Goal: Task Accomplishment & Management: Manage account settings

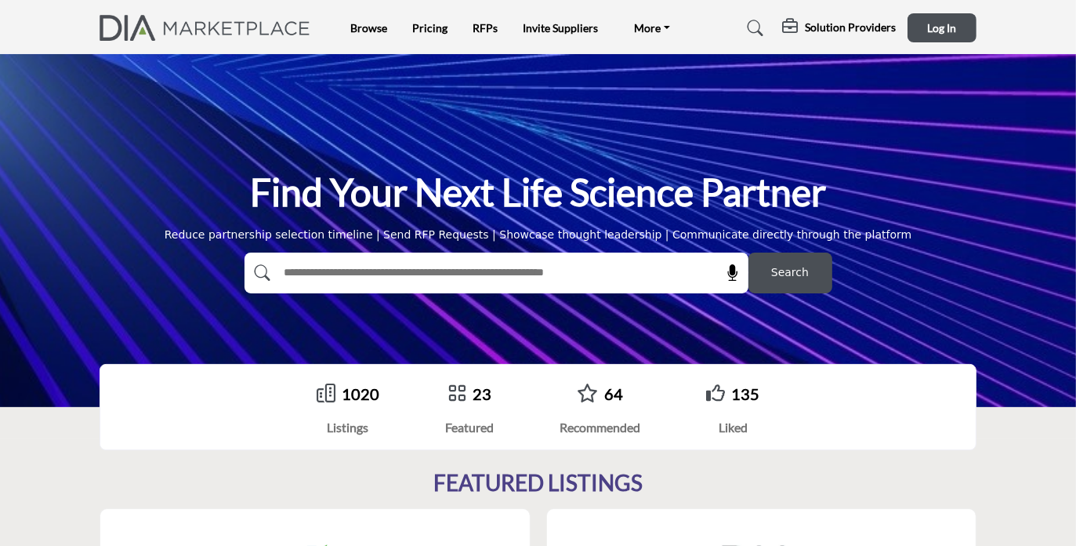
click at [318, 277] on input "text" at bounding box center [463, 273] width 374 height 24
type input "*****"
click at [785, 275] on span "Search" at bounding box center [790, 272] width 38 height 16
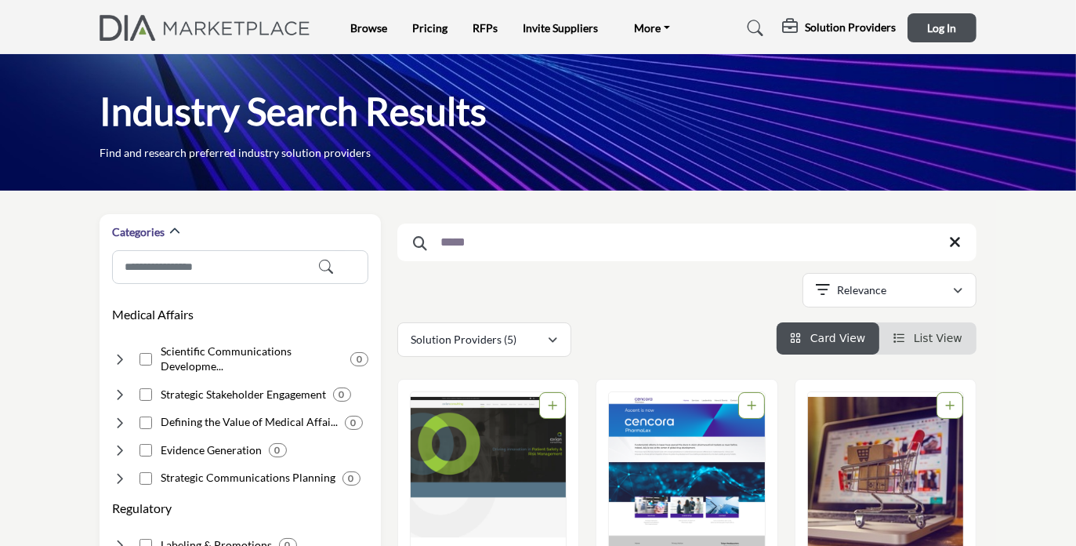
click at [517, 439] on img "Open Listing in new tab" at bounding box center [488, 474] width 155 height 165
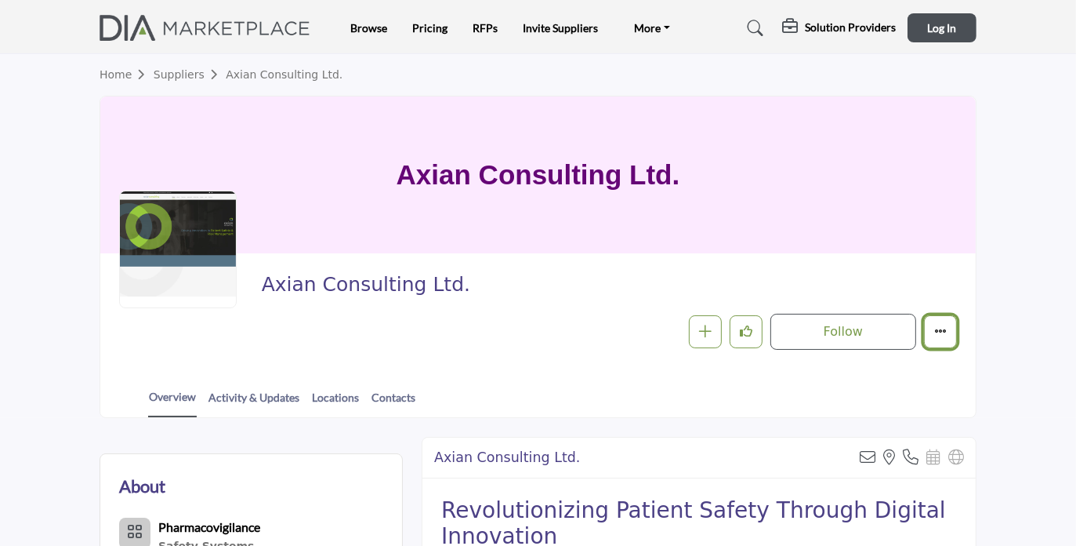
click at [945, 332] on icon "More details" at bounding box center [940, 331] width 13 height 13
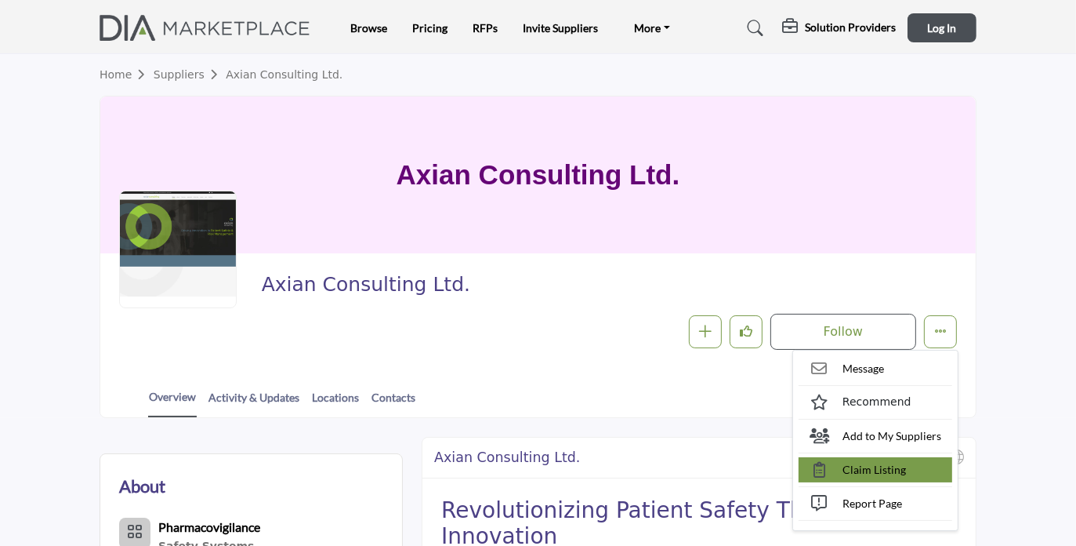
click at [891, 475] on span "Claim Listing" at bounding box center [874, 469] width 63 height 16
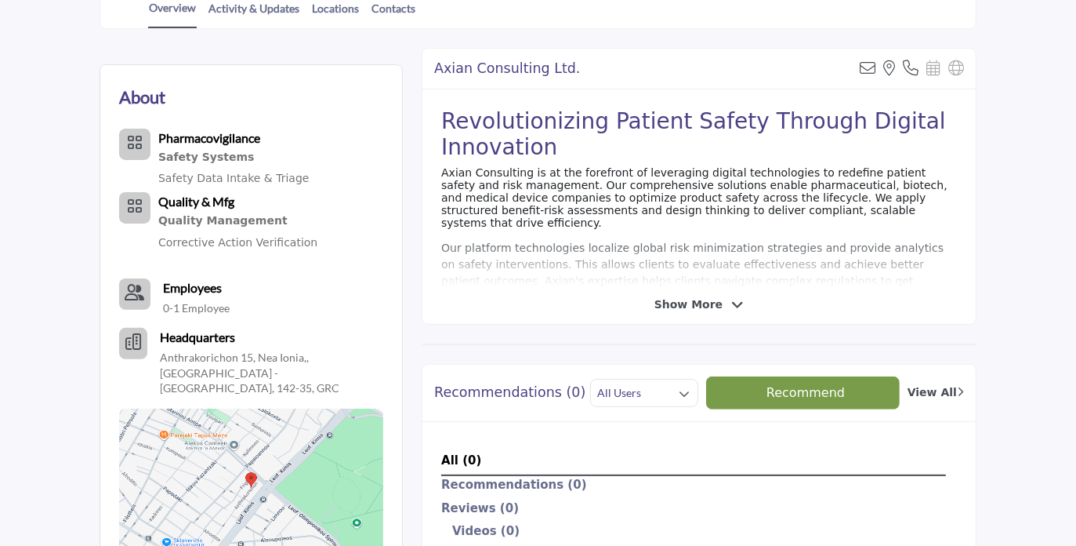
scroll to position [426, 0]
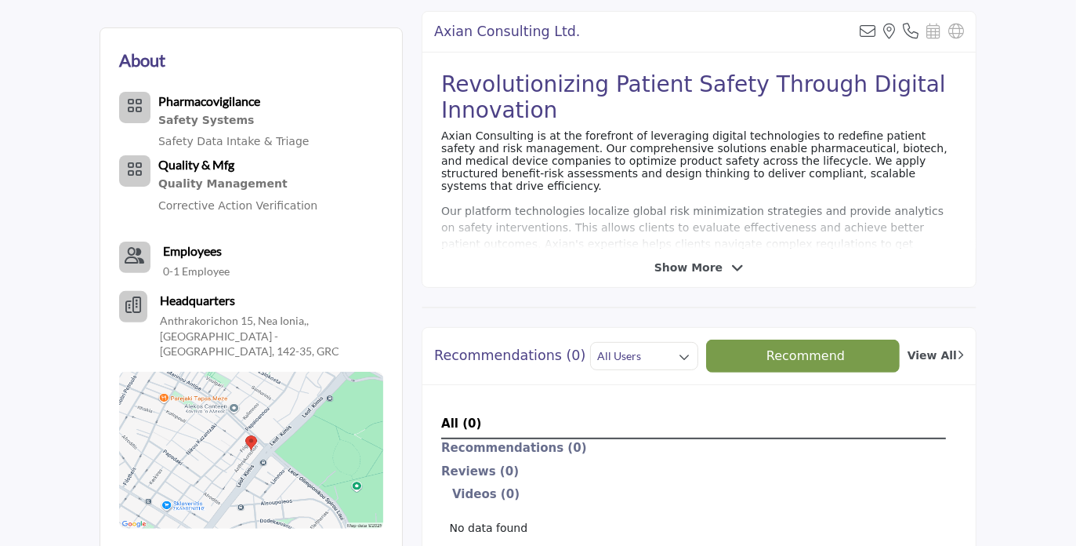
click at [173, 255] on b "Employees" at bounding box center [192, 250] width 59 height 15
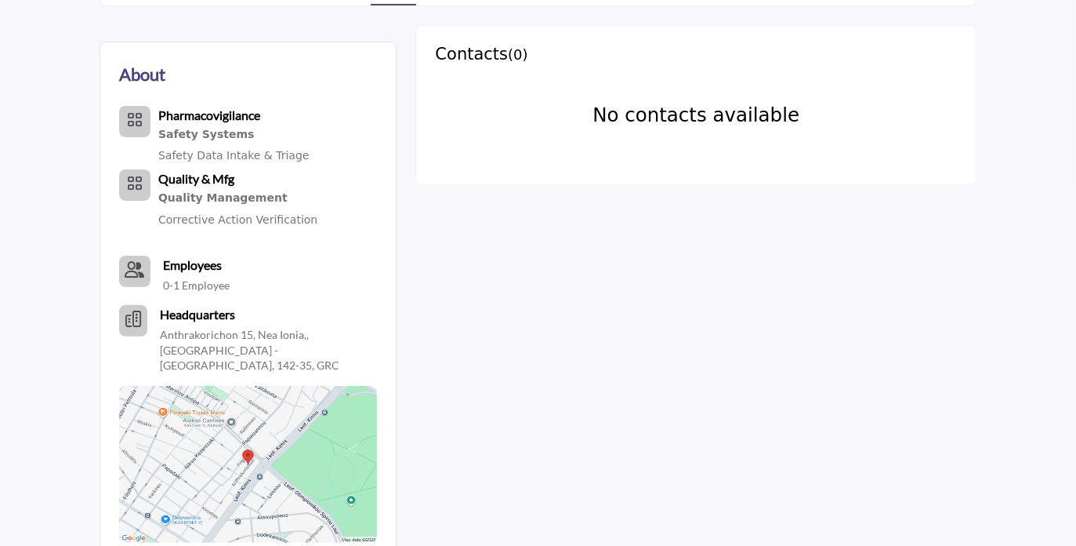
scroll to position [411, 0]
click at [180, 287] on p "0-1 Employee" at bounding box center [196, 286] width 67 height 16
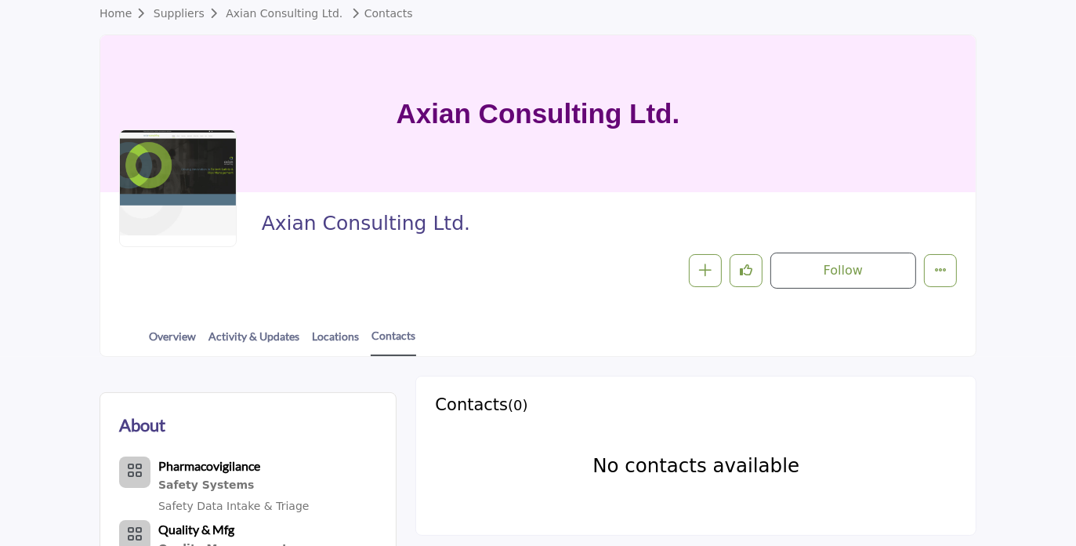
scroll to position [60, 0]
click at [943, 272] on icon "More details" at bounding box center [940, 270] width 13 height 13
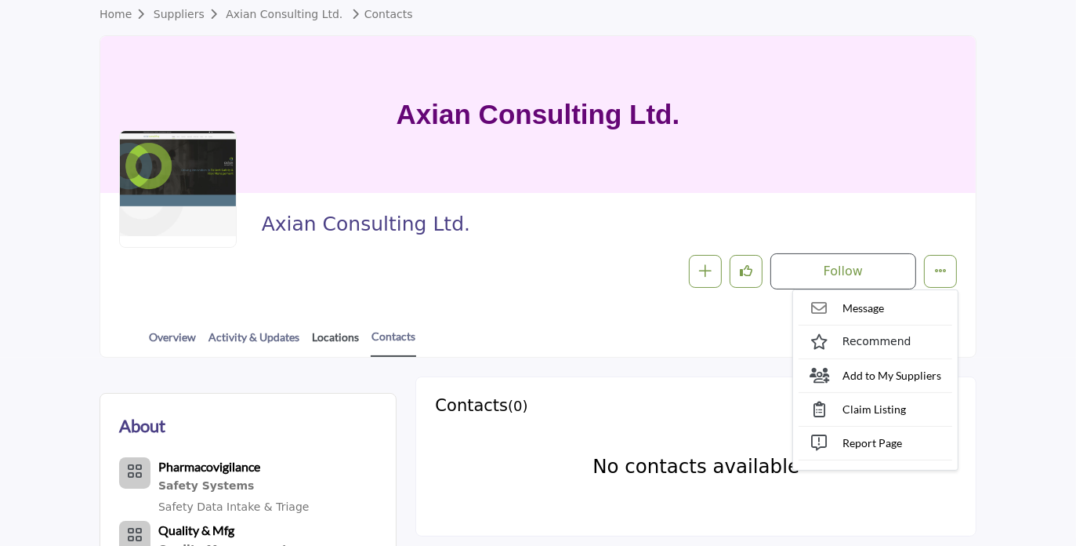
click at [337, 339] on link "Locations" at bounding box center [335, 341] width 49 height 27
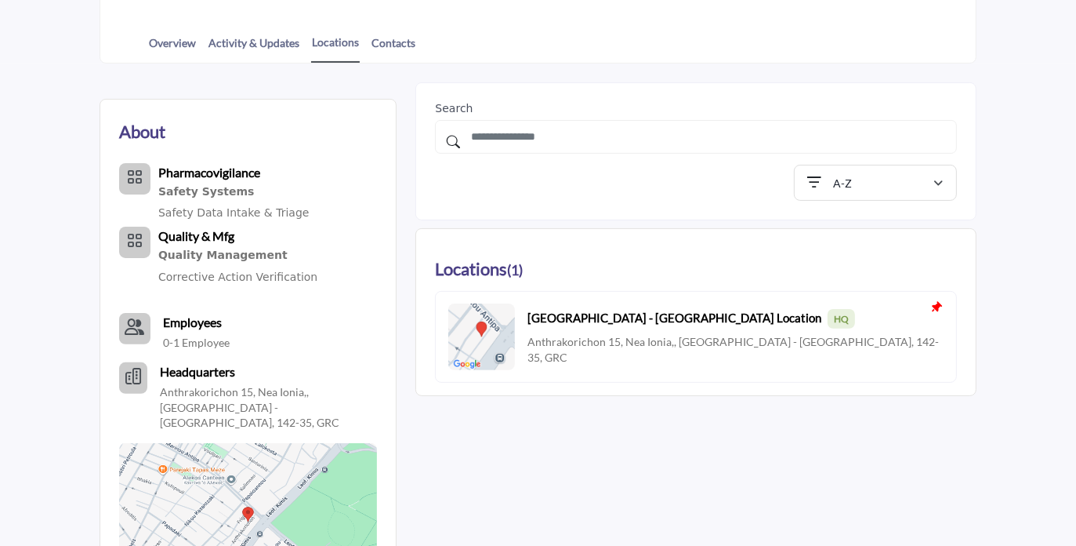
scroll to position [359, 0]
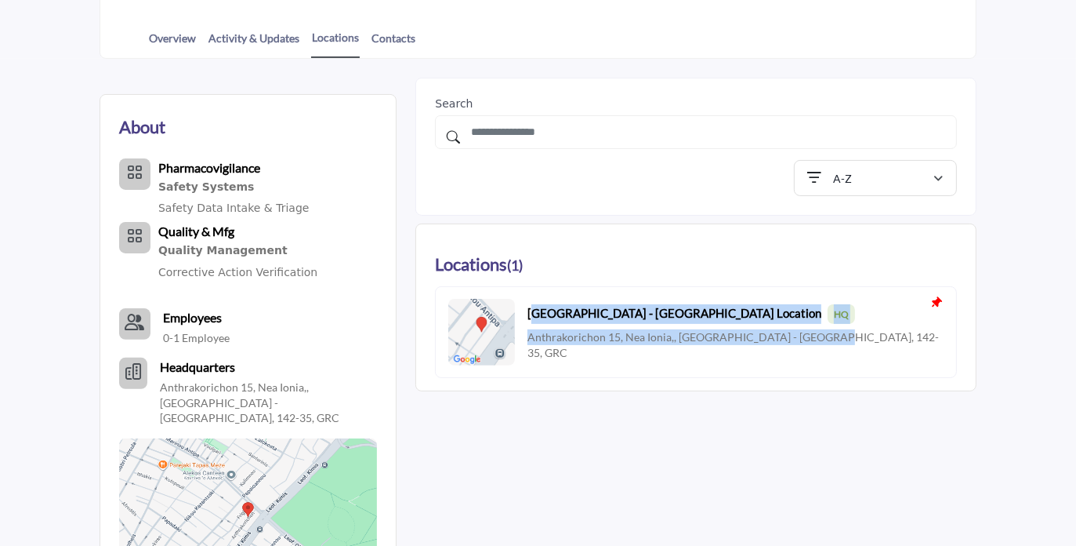
drag, startPoint x: 813, startPoint y: 345, endPoint x: 525, endPoint y: 321, distance: 288.7
click at [525, 321] on div "Athens - Hellas Location HQ Anthrakorichon 15, Nea Ionia,, Athens - Hellas, 142…" at bounding box center [695, 331] width 495 height 65
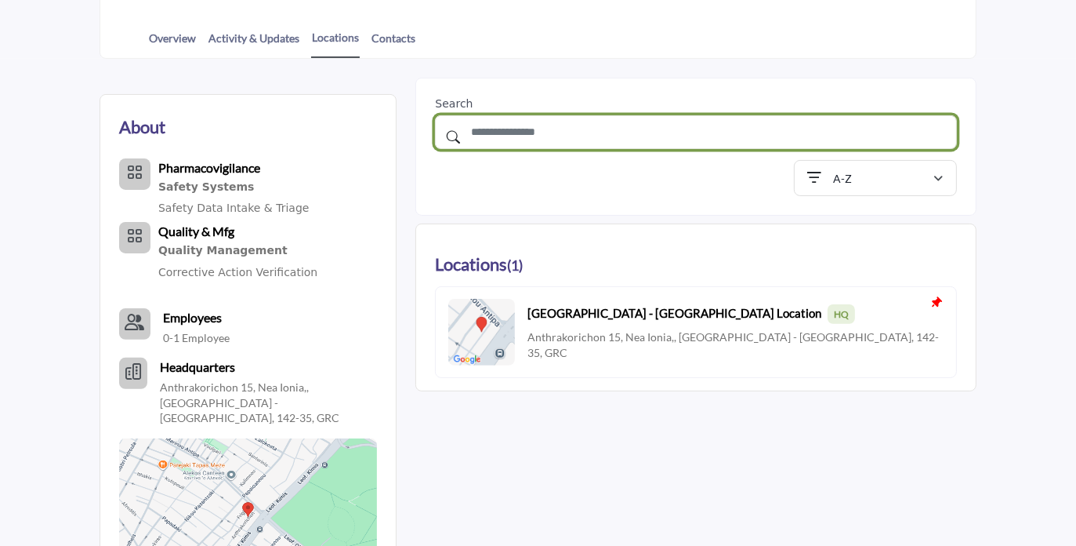
click at [492, 136] on input "text" at bounding box center [696, 132] width 522 height 34
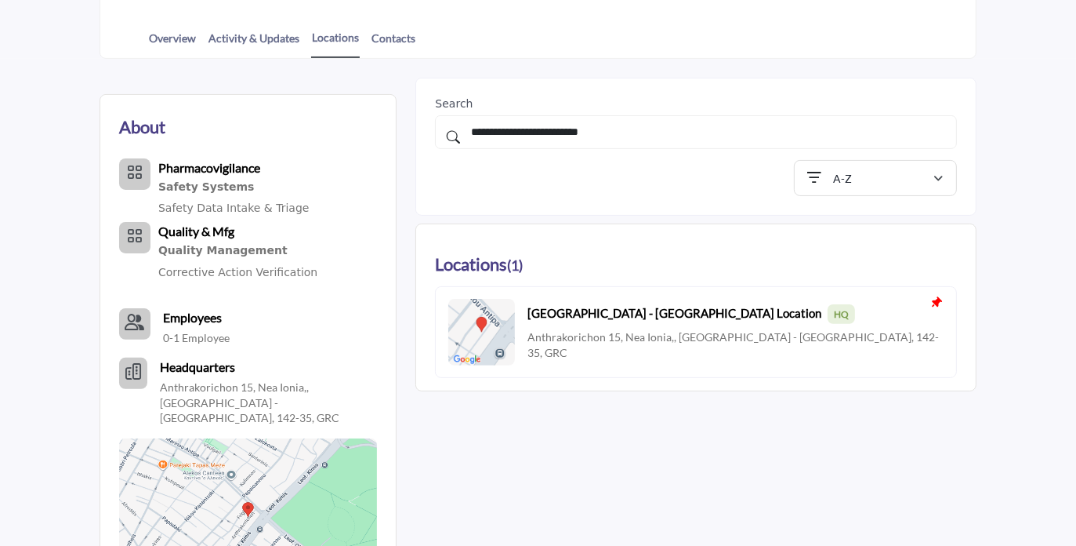
click at [447, 135] on icon at bounding box center [441, 132] width 12 height 21
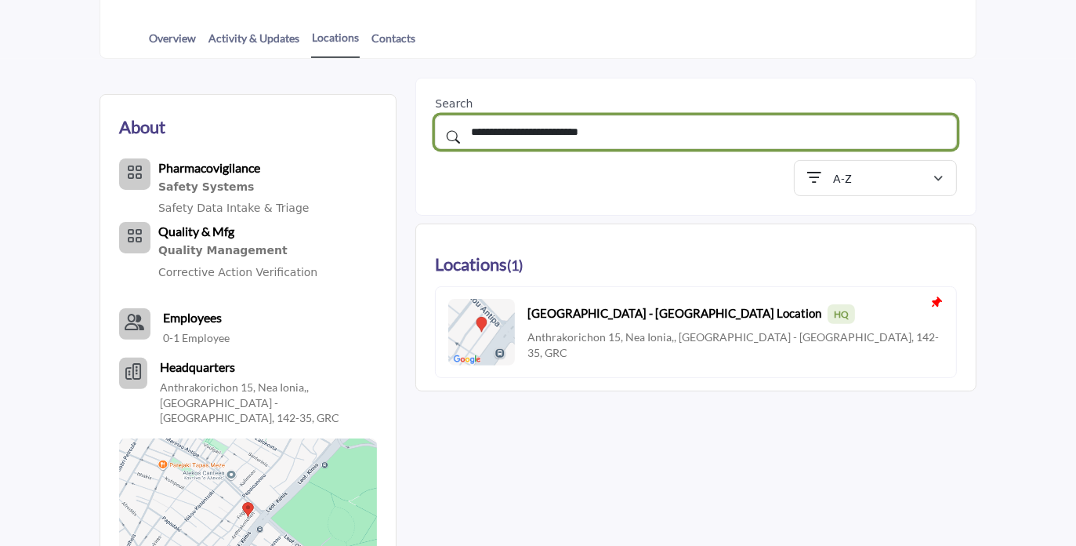
drag, startPoint x: 629, startPoint y: 134, endPoint x: 459, endPoint y: 135, distance: 170.1
click at [459, 135] on div "**********" at bounding box center [696, 132] width 522 height 34
type input "*********"
drag, startPoint x: 535, startPoint y: 131, endPoint x: 456, endPoint y: 128, distance: 79.2
click at [456, 128] on input "*********" at bounding box center [696, 132] width 522 height 34
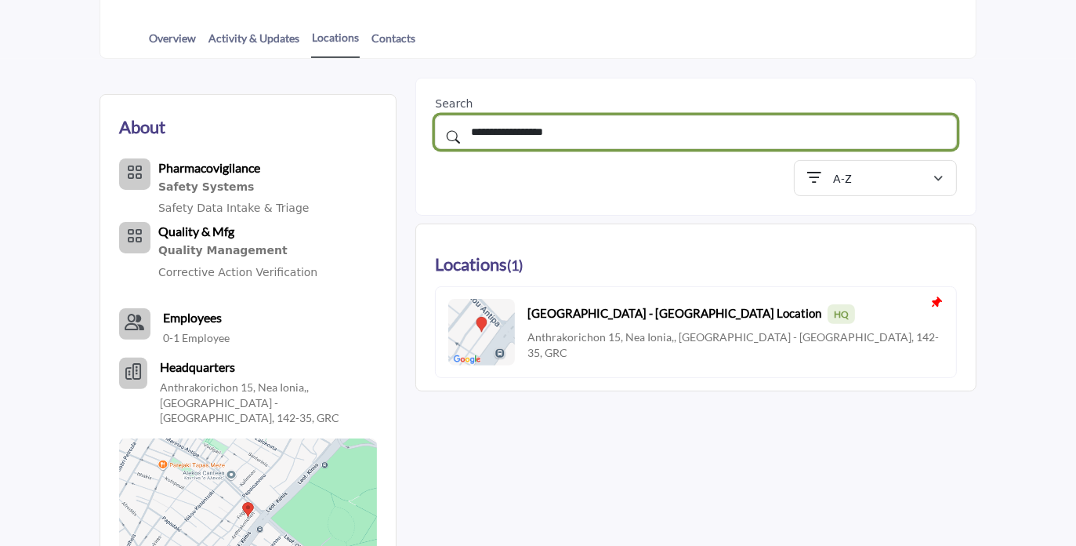
paste input "**********"
type input "**********"
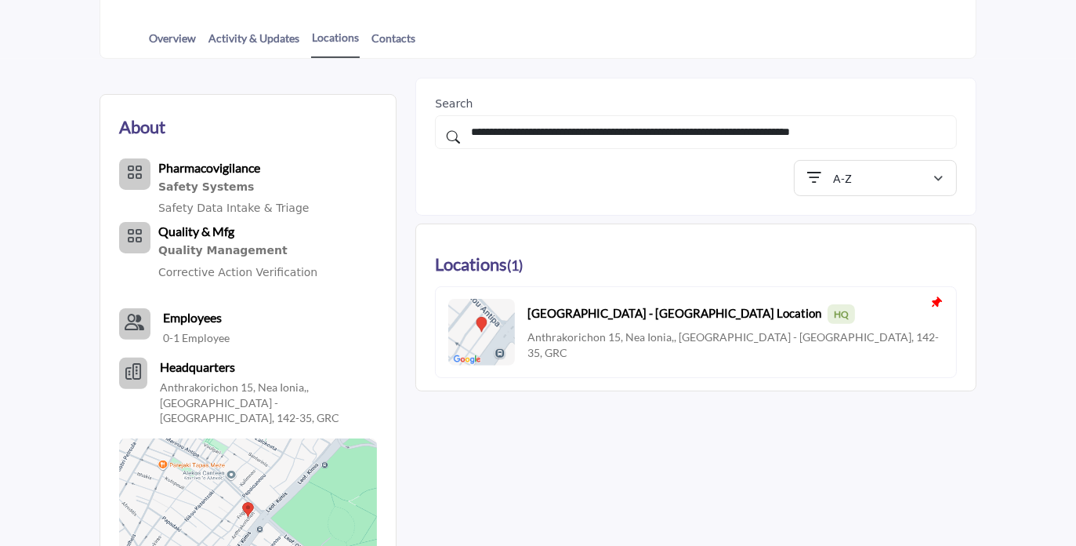
click at [447, 136] on icon at bounding box center [441, 132] width 12 height 21
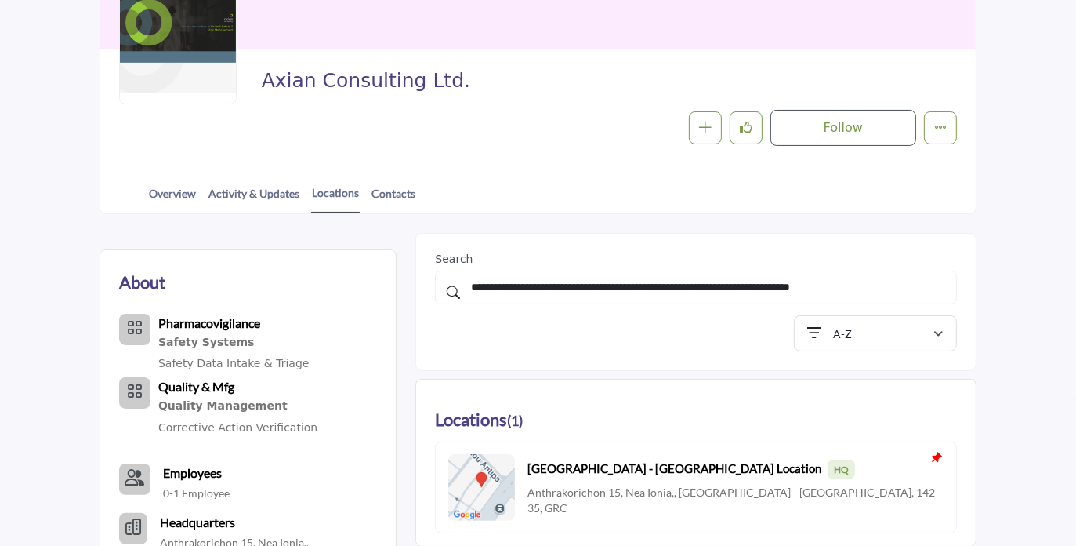
scroll to position [202, 0]
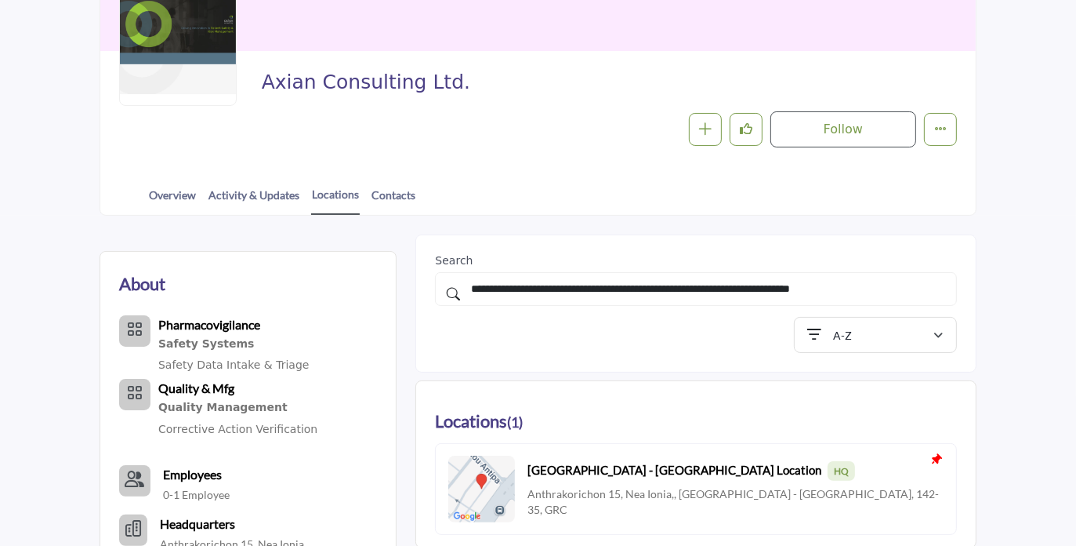
click at [936, 460] on icon at bounding box center [937, 459] width 14 height 14
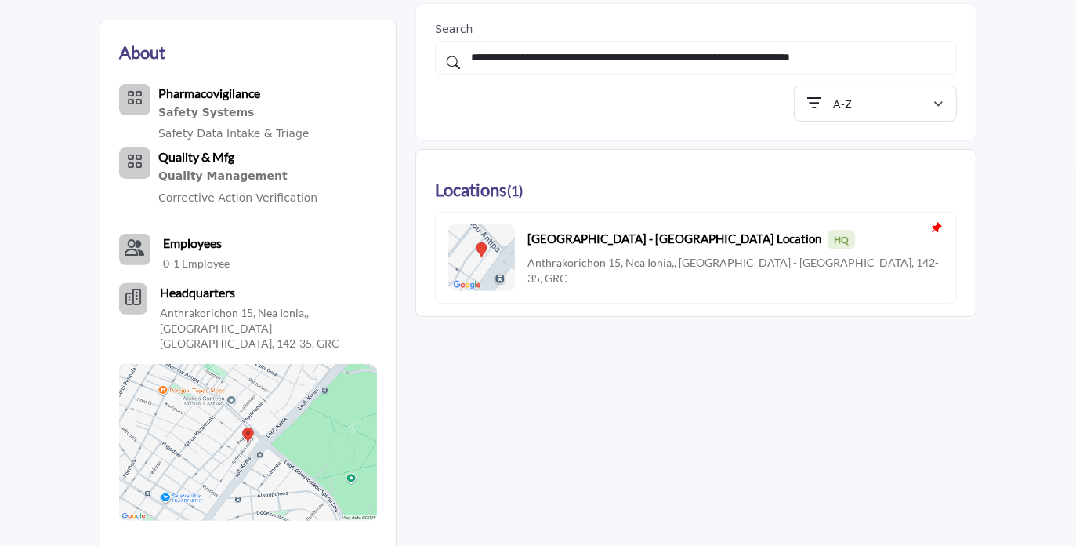
scroll to position [484, 0]
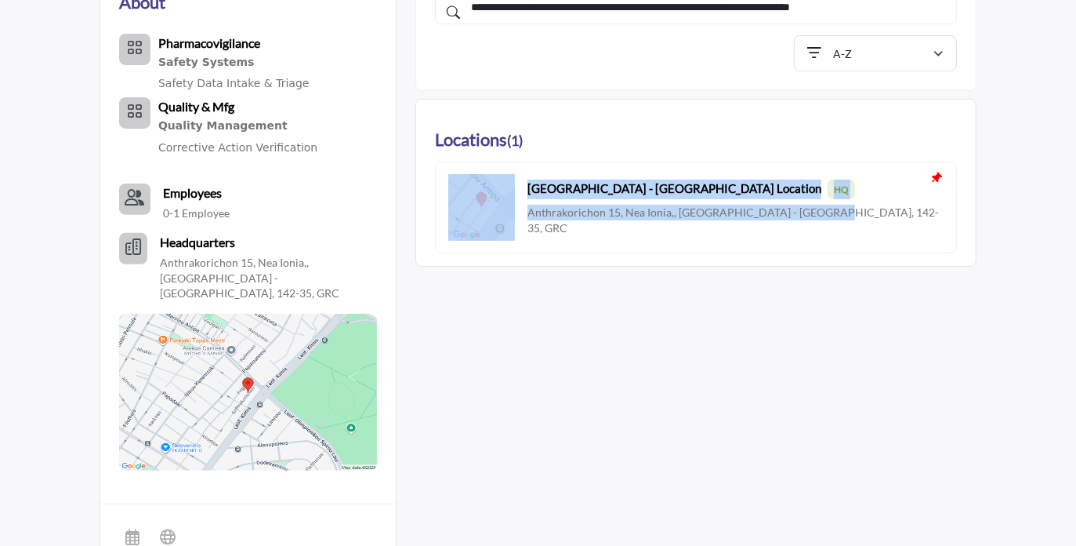
drag, startPoint x: 818, startPoint y: 219, endPoint x: 507, endPoint y: 187, distance: 312.0
click at [507, 187] on div "Athens - Hellas Location HQ Anthrakorichon 15, Nea Ionia,, Athens - Hellas, 142…" at bounding box center [696, 207] width 522 height 92
click at [641, 327] on div "About Pharmacovigilance Safety Systems Quality & Mfg" at bounding box center [538, 271] width 877 height 637
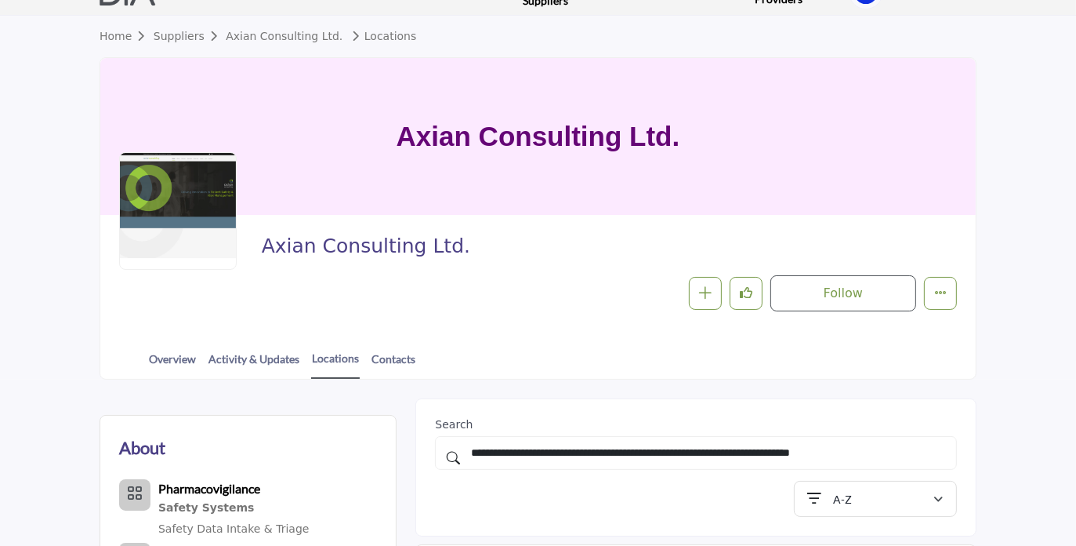
scroll to position [42, 0]
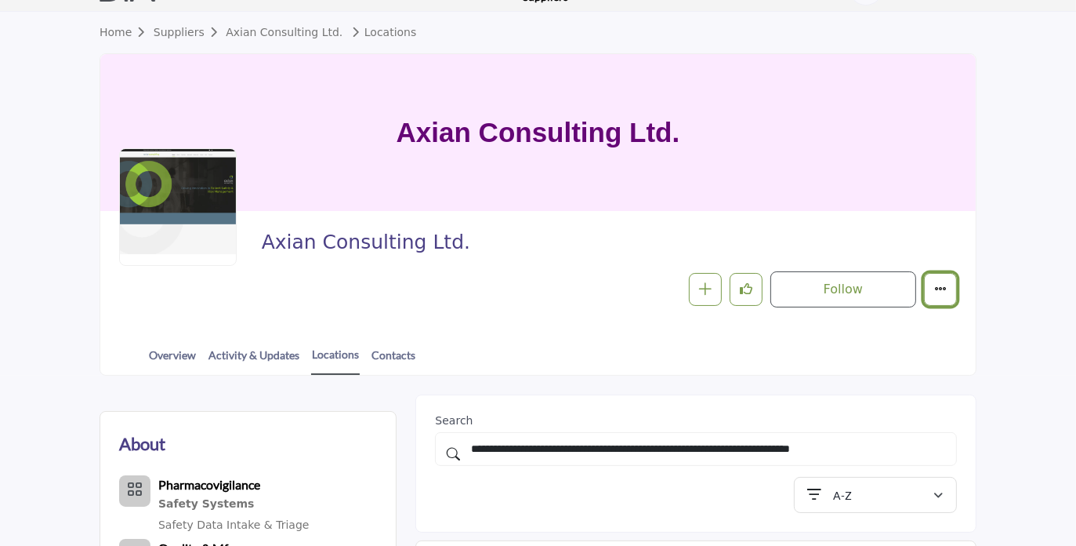
click at [939, 288] on icon "More details" at bounding box center [940, 288] width 13 height 13
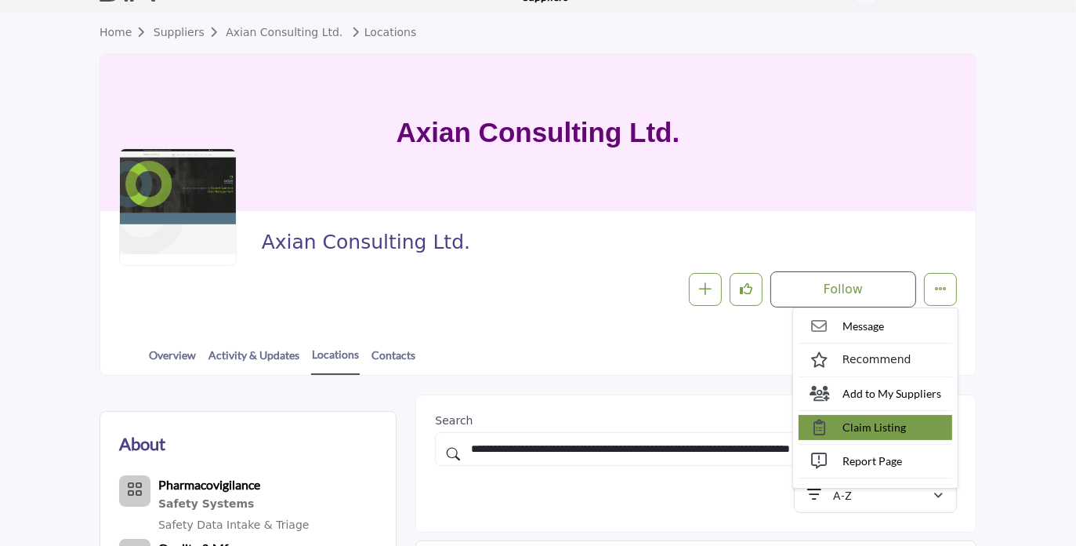
click at [874, 429] on span "Claim Listing" at bounding box center [874, 427] width 63 height 16
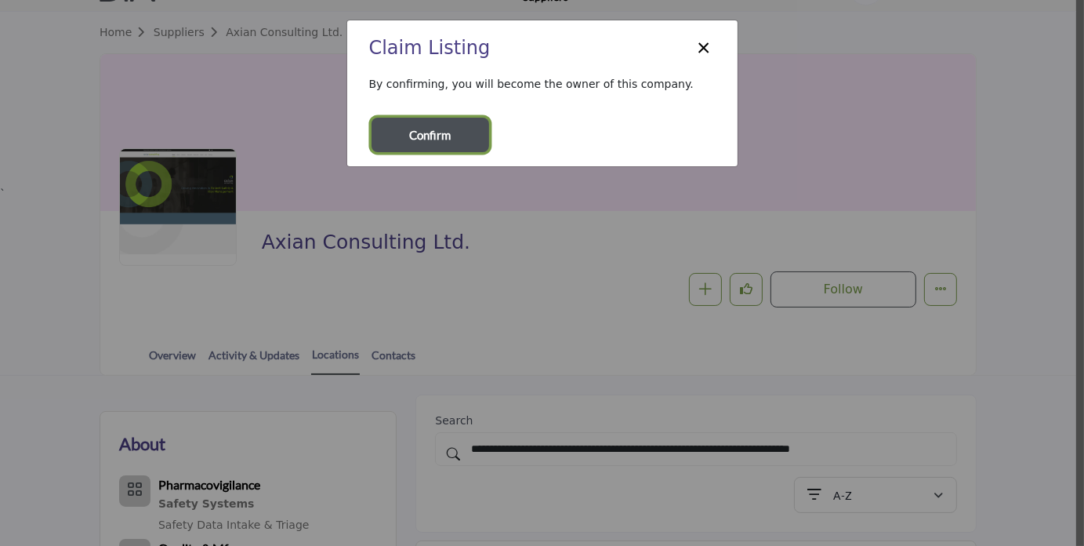
click at [441, 132] on span "Confirm" at bounding box center [431, 135] width 42 height 18
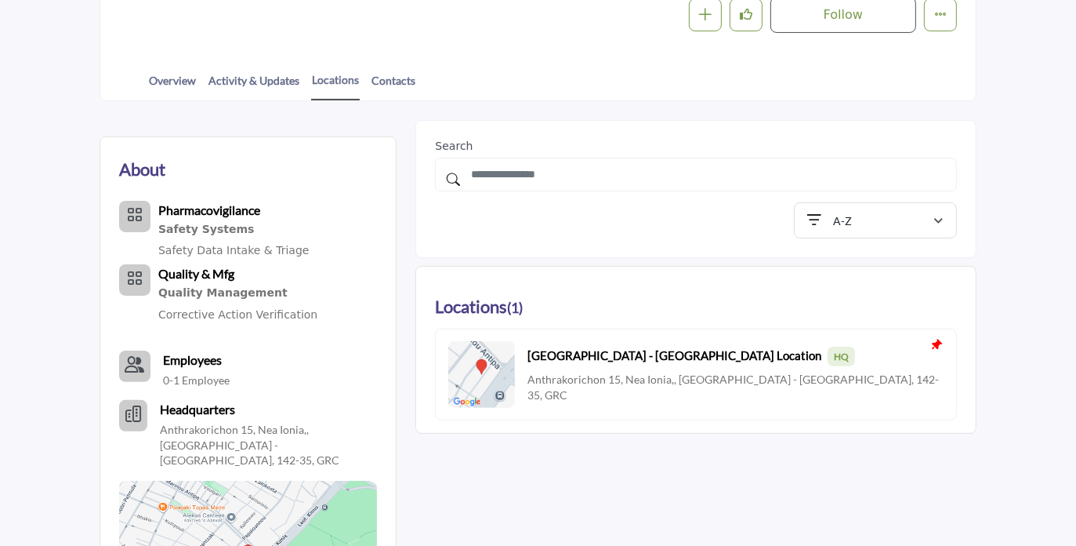
scroll to position [321, 0]
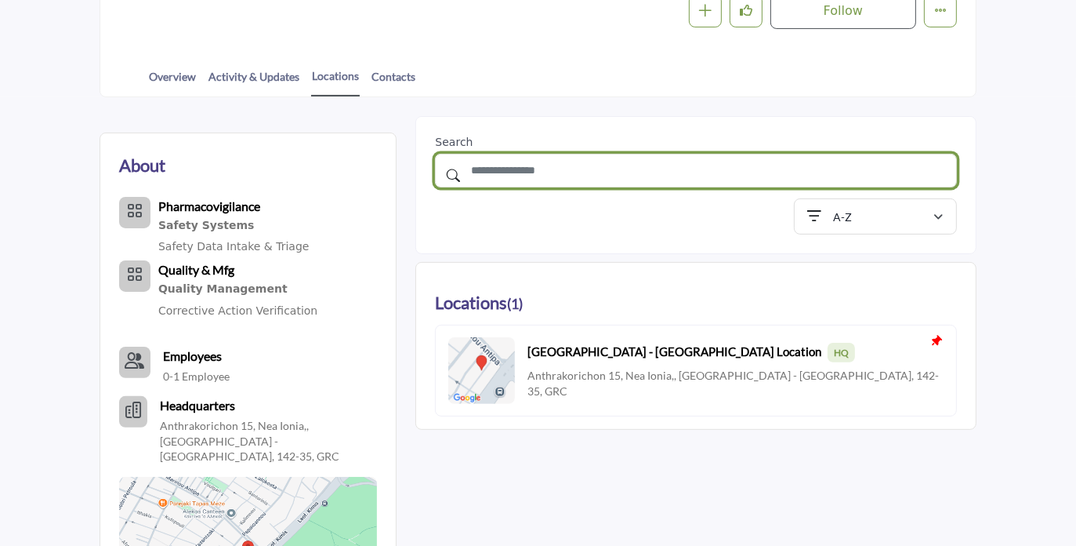
click at [498, 169] on input "text" at bounding box center [696, 171] width 522 height 34
paste input "**********"
click at [473, 169] on input "**********" at bounding box center [696, 171] width 522 height 34
type input "**********"
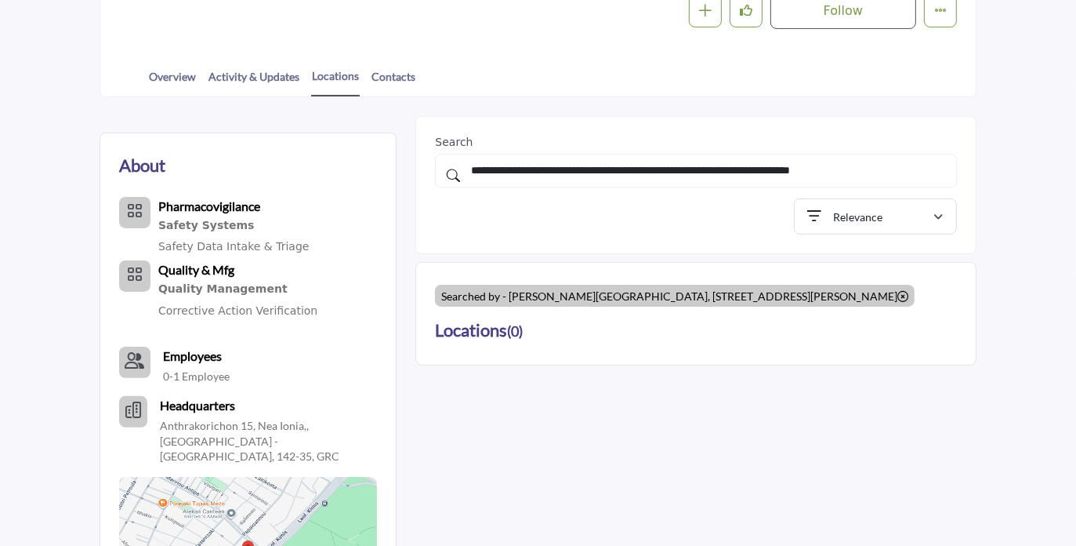
click at [600, 412] on div "About Pharmacovigilance Safety Systems Quality & Mfg" at bounding box center [538, 434] width 877 height 637
click at [171, 354] on b "Employees" at bounding box center [192, 355] width 59 height 15
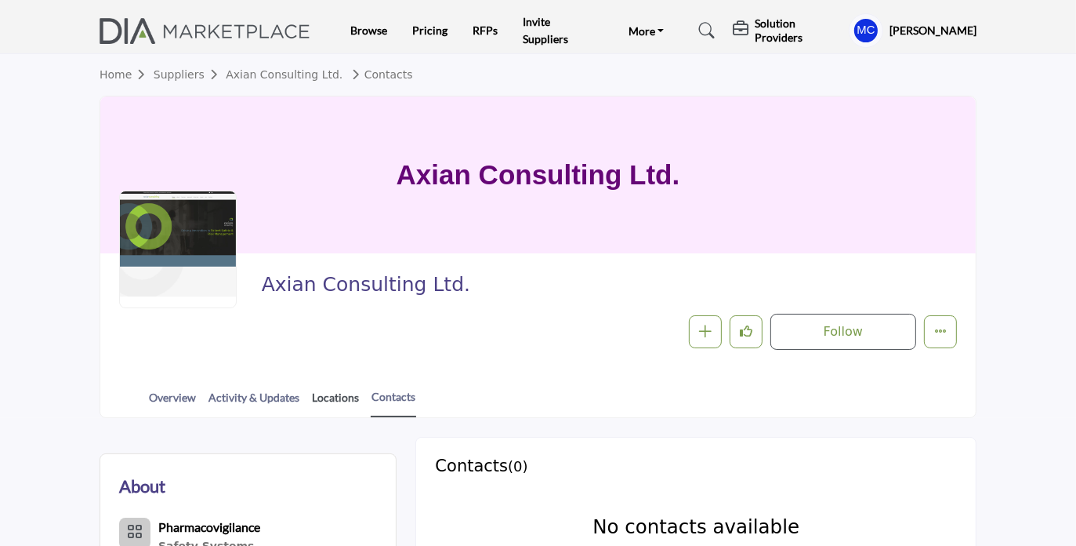
click at [331, 397] on link "Locations" at bounding box center [335, 402] width 49 height 27
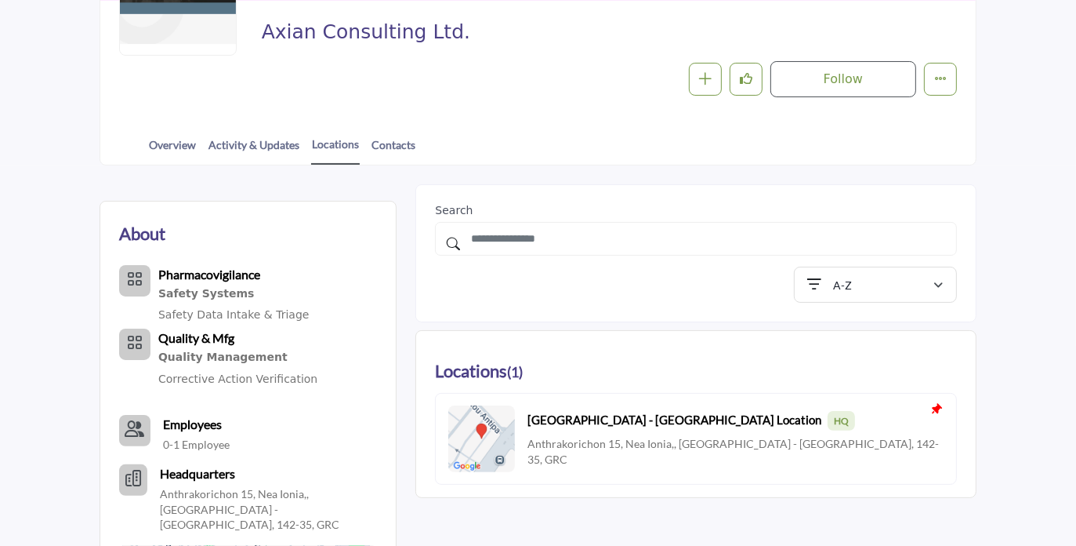
scroll to position [269, 0]
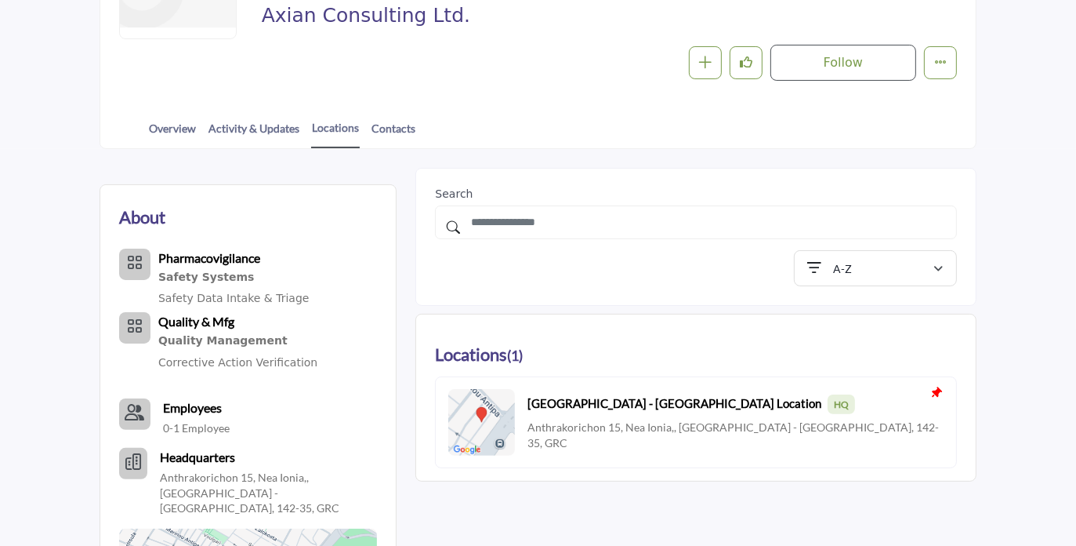
click at [199, 463] on b "Headquarters" at bounding box center [197, 457] width 75 height 19
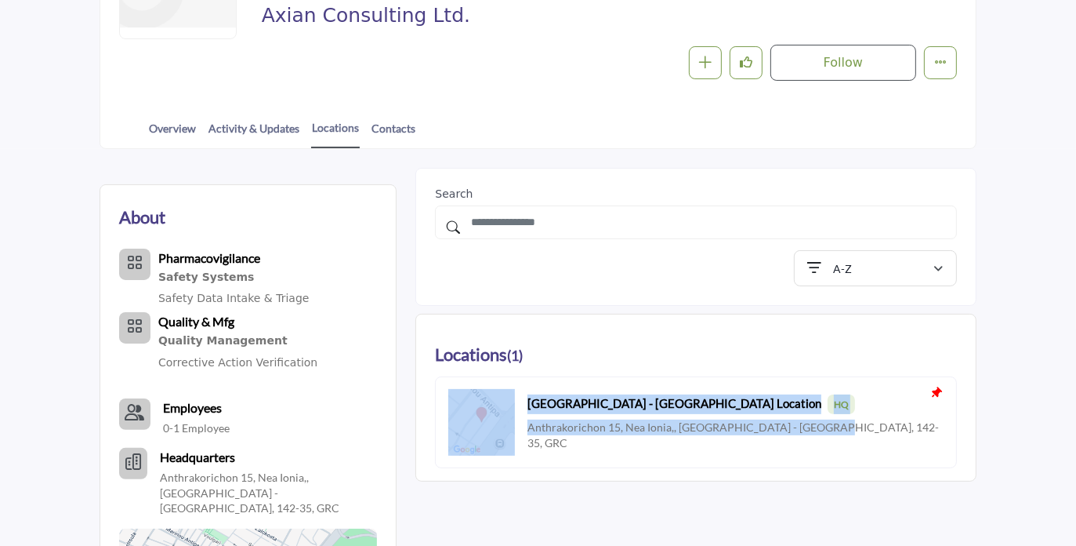
drag, startPoint x: 811, startPoint y: 432, endPoint x: 513, endPoint y: 403, distance: 299.3
click at [513, 403] on div "Athens - Hellas Location HQ Anthrakorichon 15, Nea Ionia,, Athens - Hellas, 142…" at bounding box center [695, 422] width 495 height 65
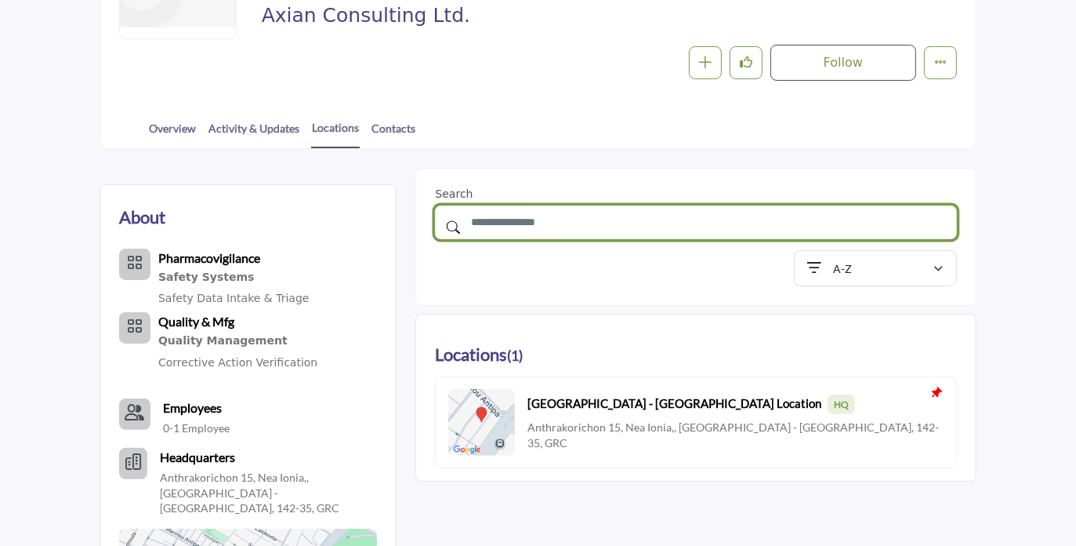
click at [534, 223] on input "text" at bounding box center [696, 222] width 522 height 34
type input "**********"
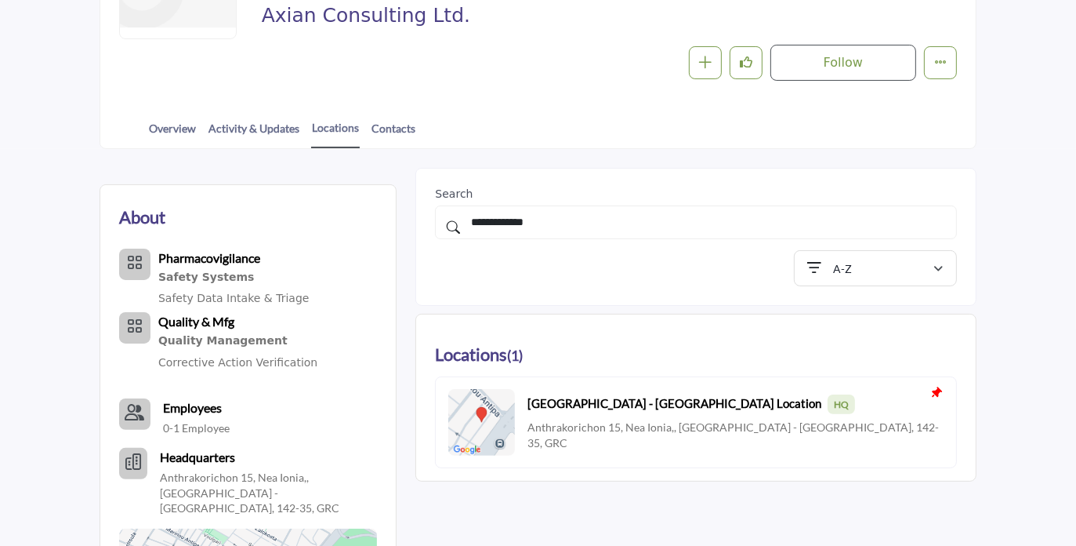
click at [932, 390] on icon at bounding box center [937, 393] width 14 height 14
click at [943, 60] on icon "More details" at bounding box center [940, 62] width 13 height 13
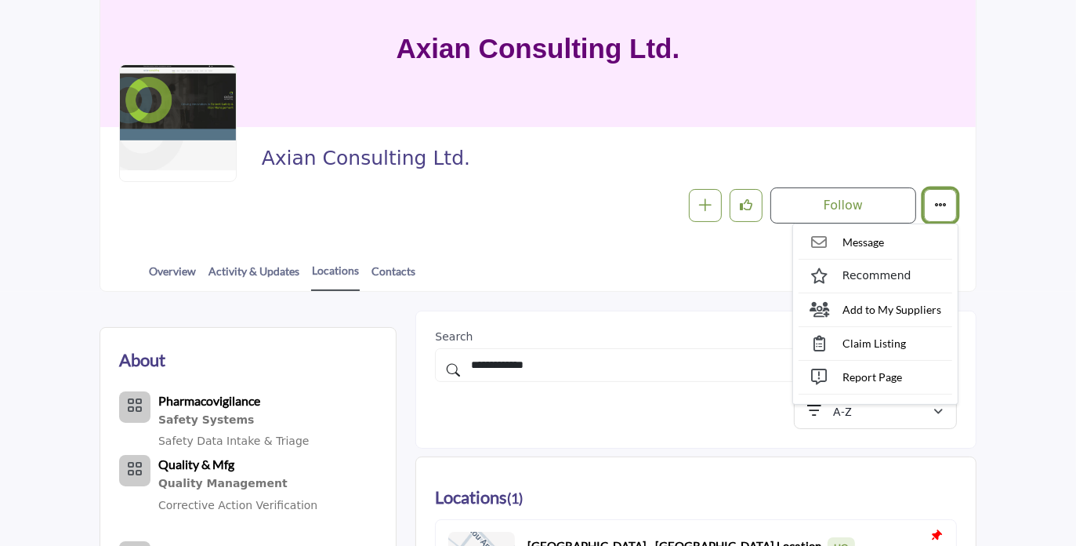
scroll to position [127, 0]
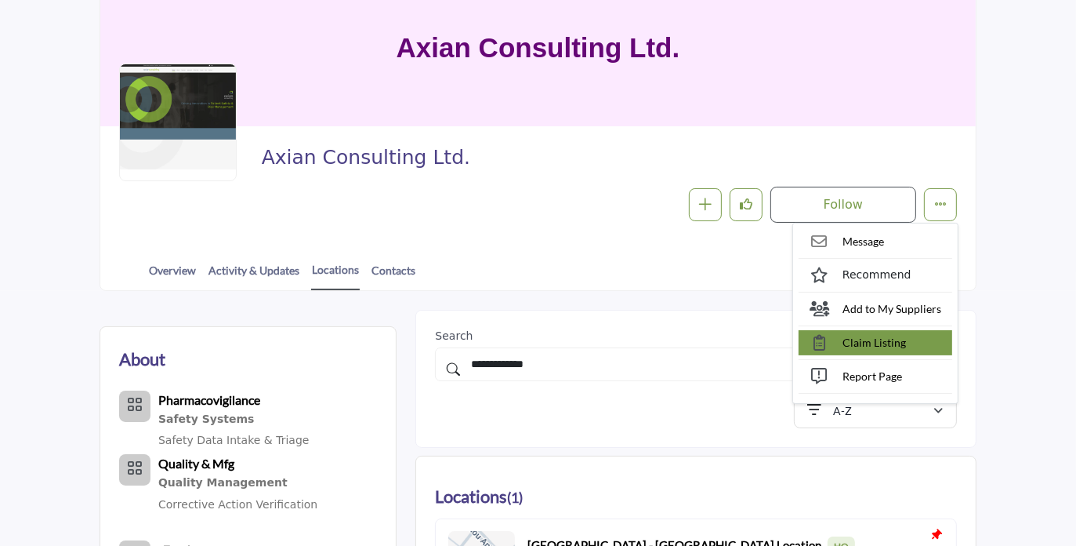
click at [909, 346] on link "Claim Listing" at bounding box center [876, 342] width 154 height 25
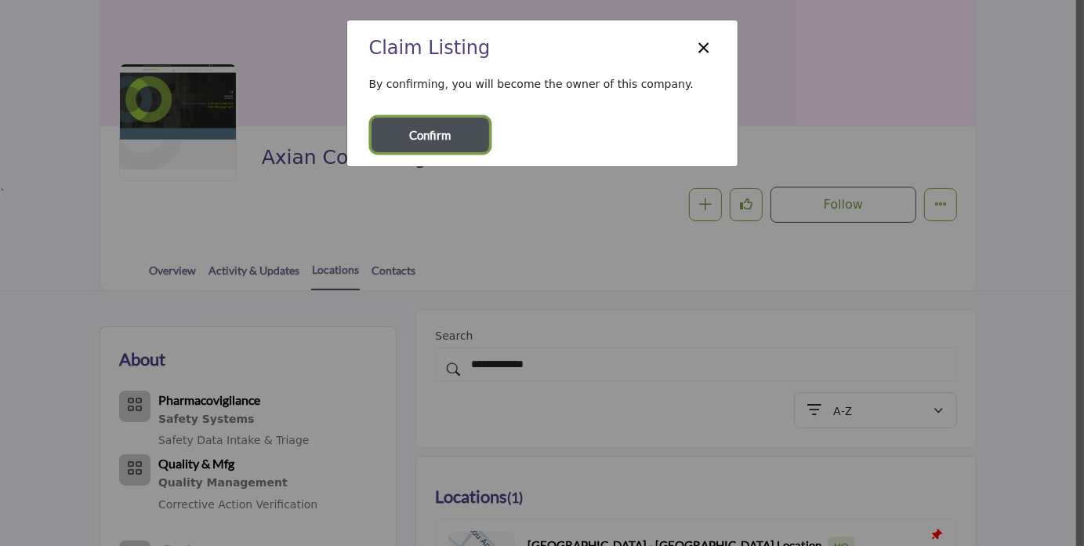
click at [440, 129] on span "Confirm" at bounding box center [431, 135] width 42 height 18
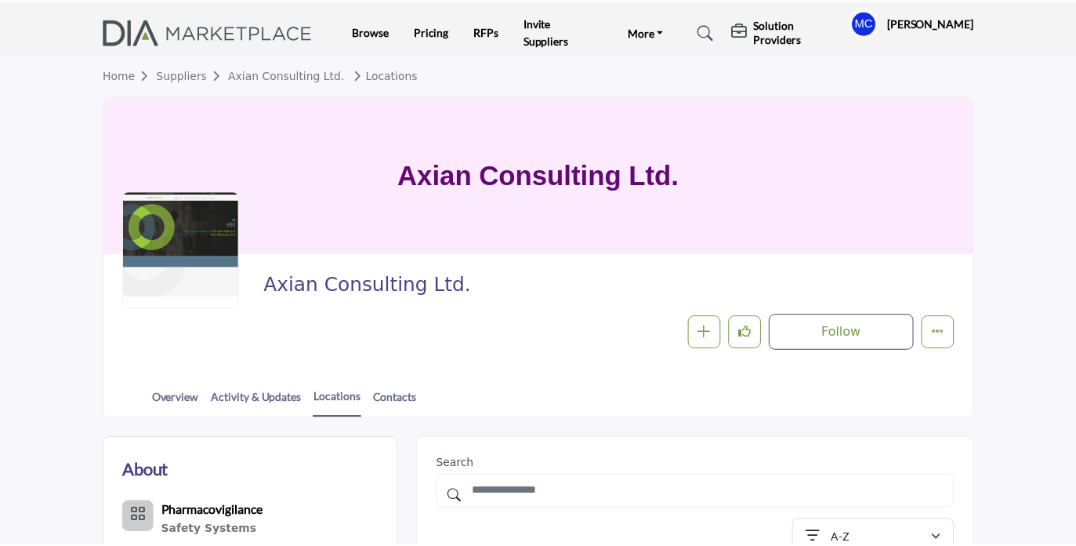
scroll to position [64, 0]
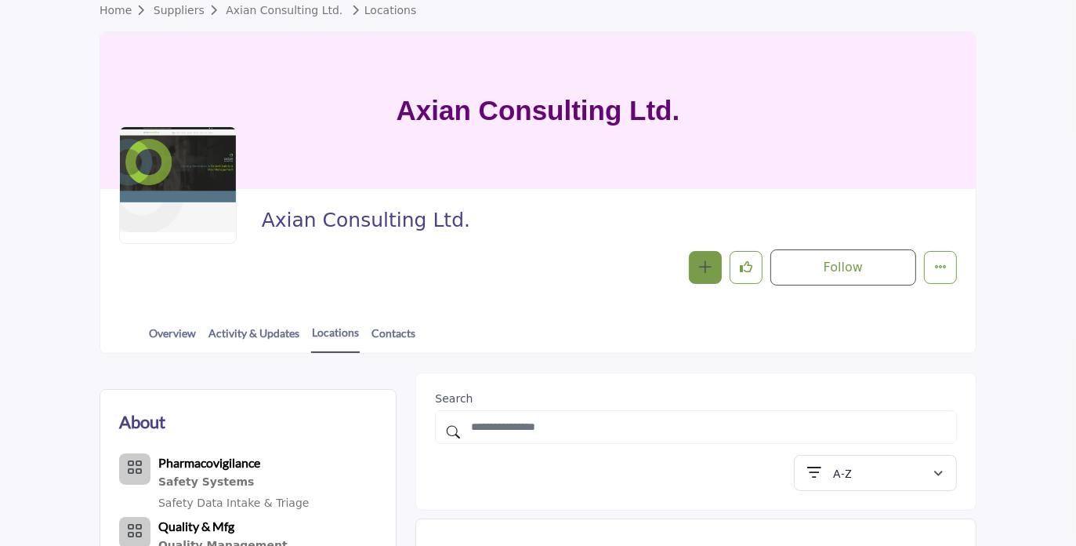
click at [707, 270] on icon "button" at bounding box center [705, 266] width 13 height 13
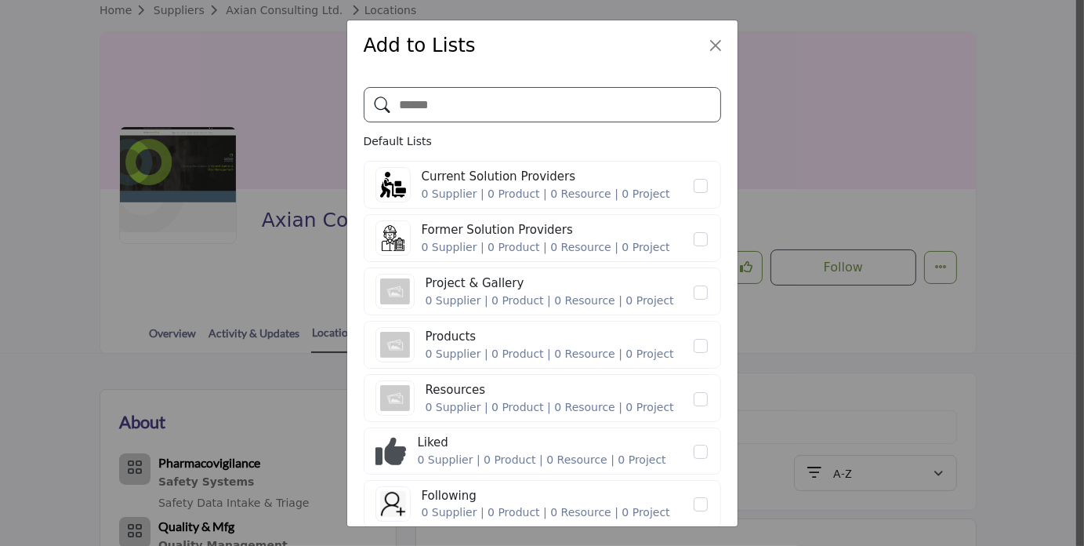
click at [413, 108] on input "Search" at bounding box center [542, 104] width 357 height 35
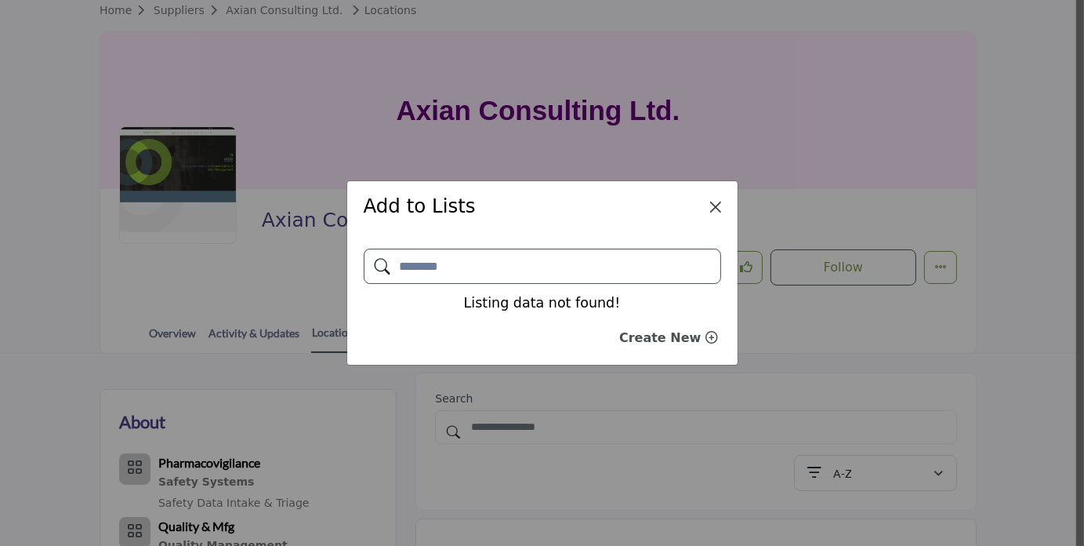
type input "********"
click at [706, 211] on button "Close" at bounding box center [716, 207] width 22 height 22
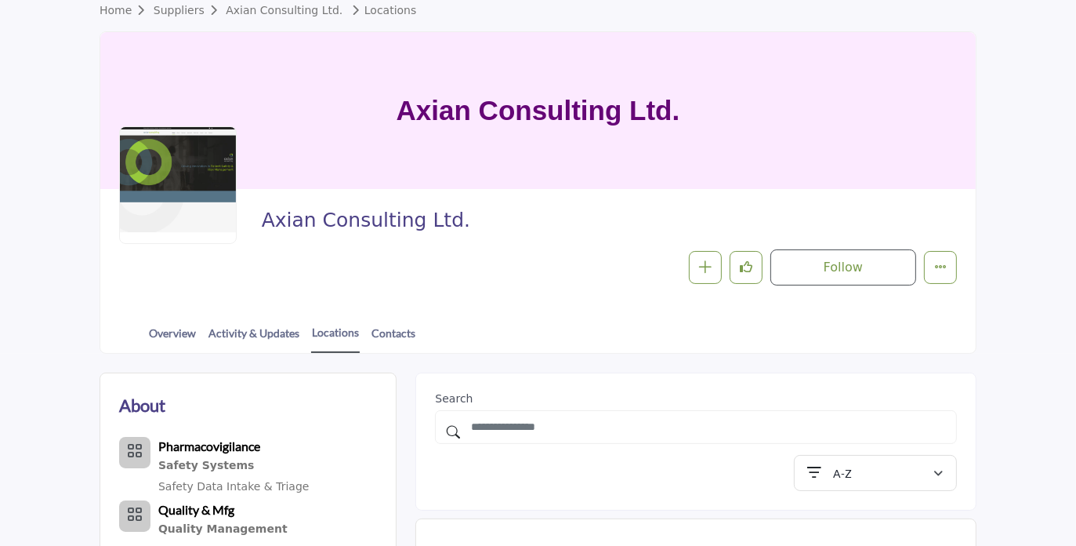
scroll to position [64, 0]
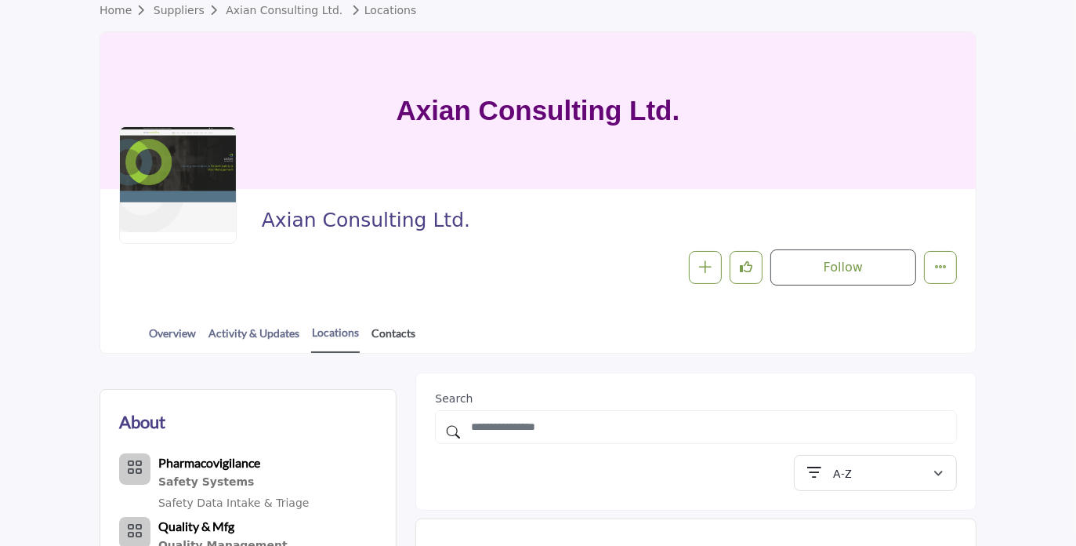
click at [398, 335] on link "Contacts" at bounding box center [393, 338] width 45 height 27
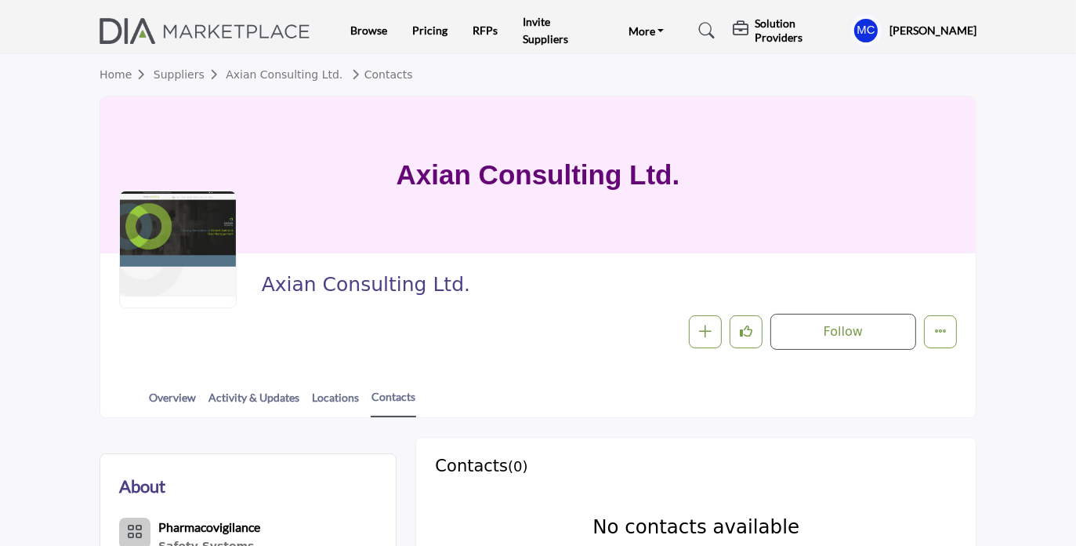
click at [514, 307] on div "Axian Consulting Ltd. Follow Following Message Recommend Add to My Suppliers Cl…" at bounding box center [609, 311] width 695 height 78
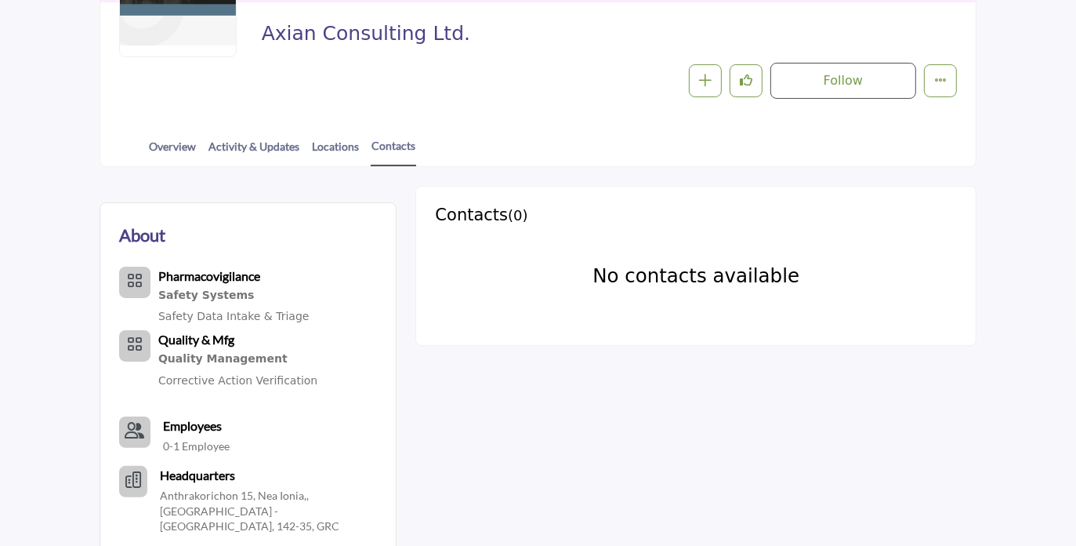
scroll to position [157, 0]
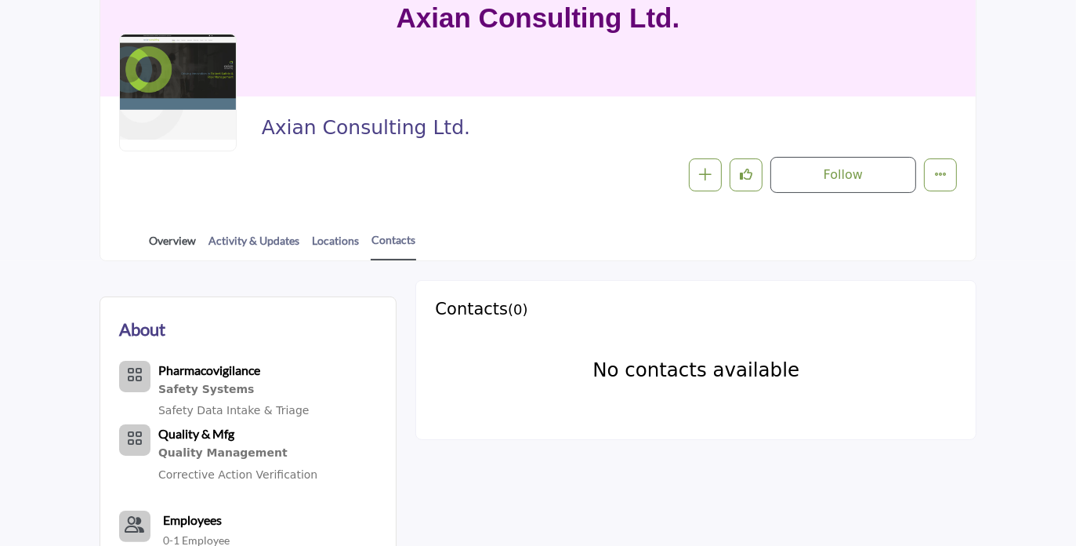
click at [168, 242] on link "Overview" at bounding box center [172, 245] width 49 height 27
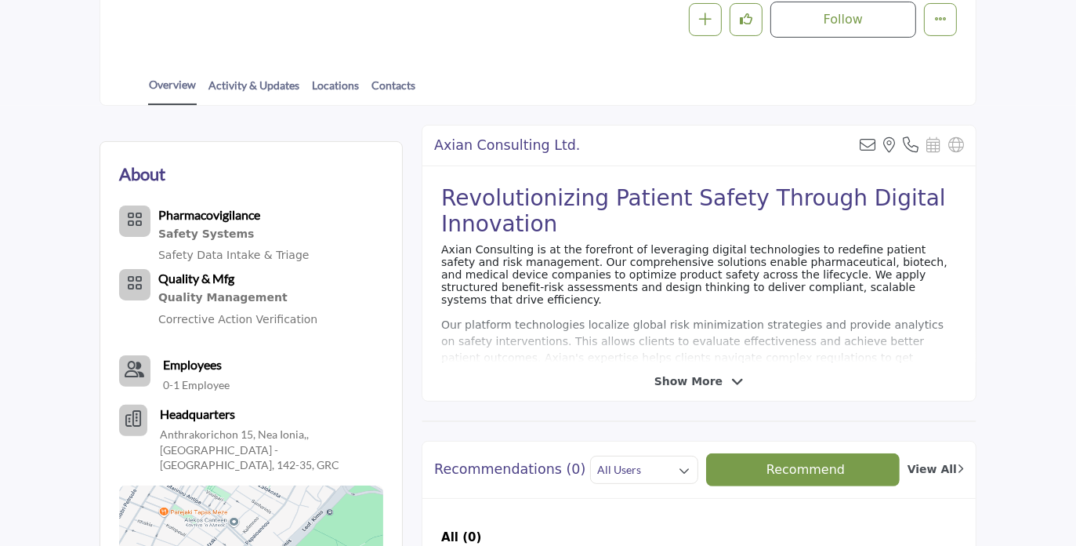
scroll to position [312, 0]
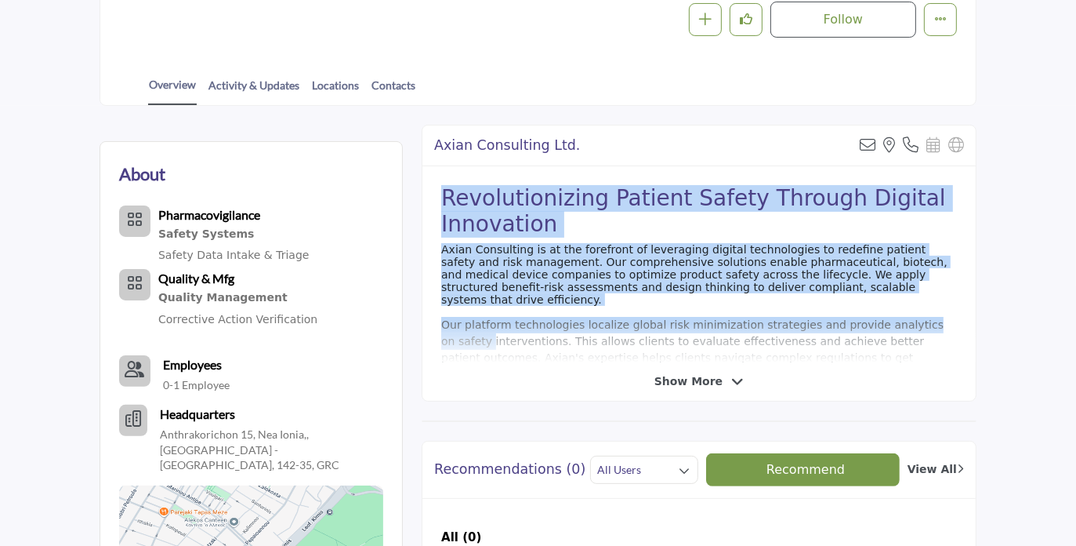
drag, startPoint x: 442, startPoint y: 194, endPoint x: 928, endPoint y: 305, distance: 498.6
click at [928, 305] on div "Revolutionizing Patient Safety Through Digital Innovation Axian Consulting is a…" at bounding box center [699, 264] width 553 height 196
click at [917, 205] on h2 "Revolutionizing Patient Safety Through Digital Innovation" at bounding box center [699, 211] width 516 height 53
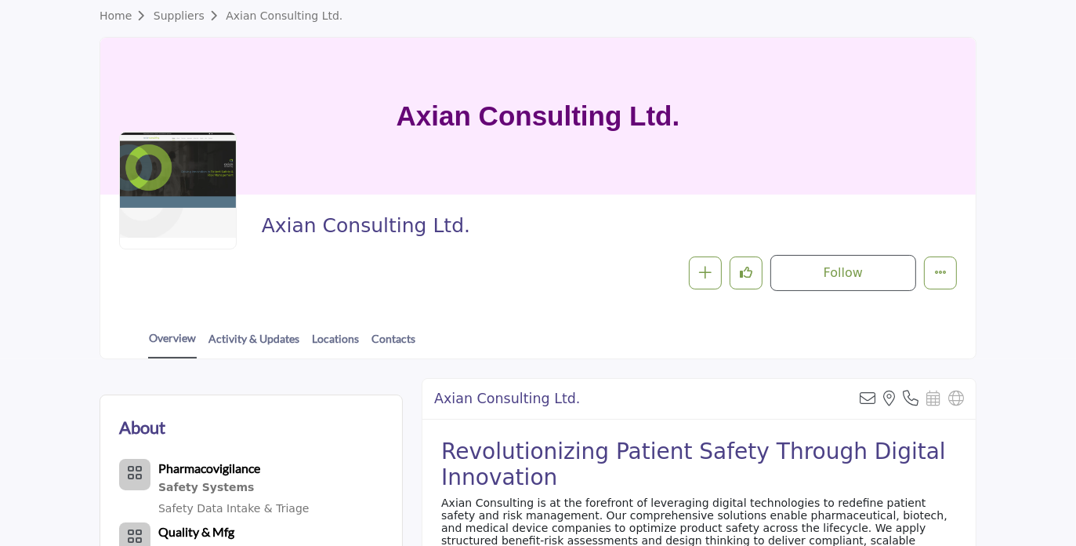
scroll to position [0, 0]
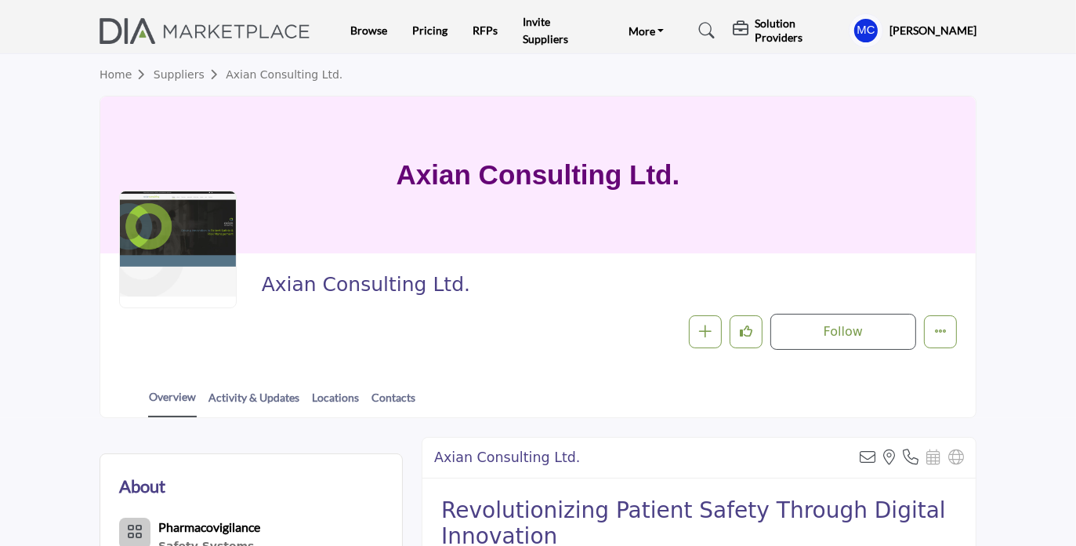
click at [369, 291] on span "Axian Consulting Ltd." at bounding box center [477, 285] width 431 height 26
click at [271, 399] on link "Activity & Updates" at bounding box center [254, 402] width 93 height 27
click at [260, 394] on link "Activity & Updates" at bounding box center [254, 402] width 93 height 27
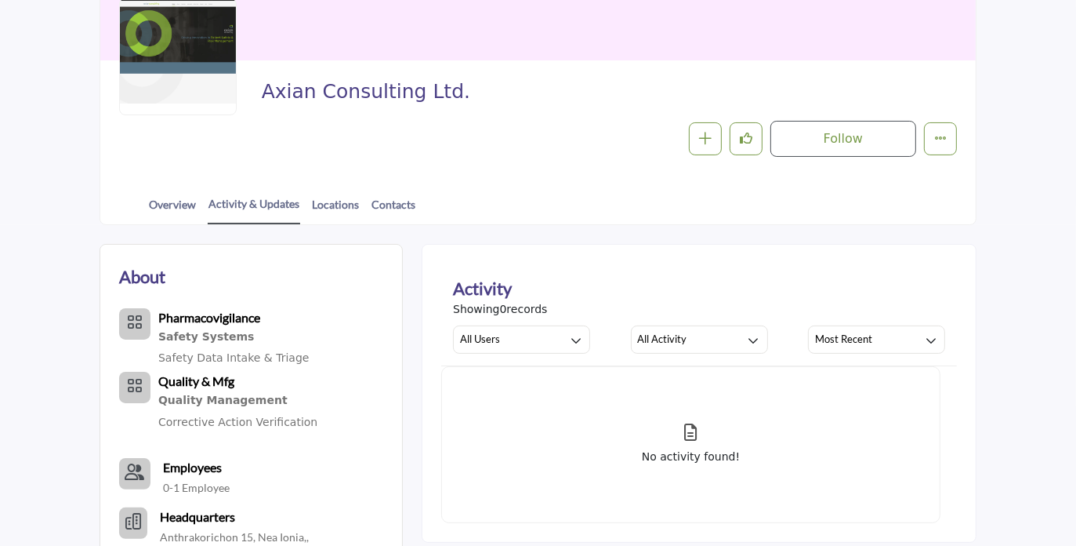
scroll to position [234, 0]
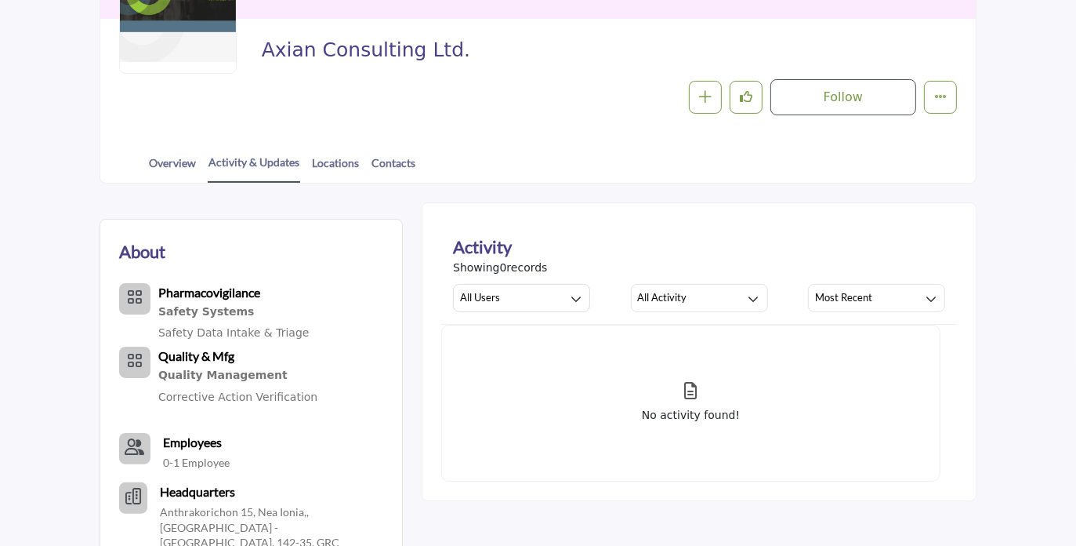
click at [221, 310] on div "Safety Systems" at bounding box center [233, 312] width 151 height 20
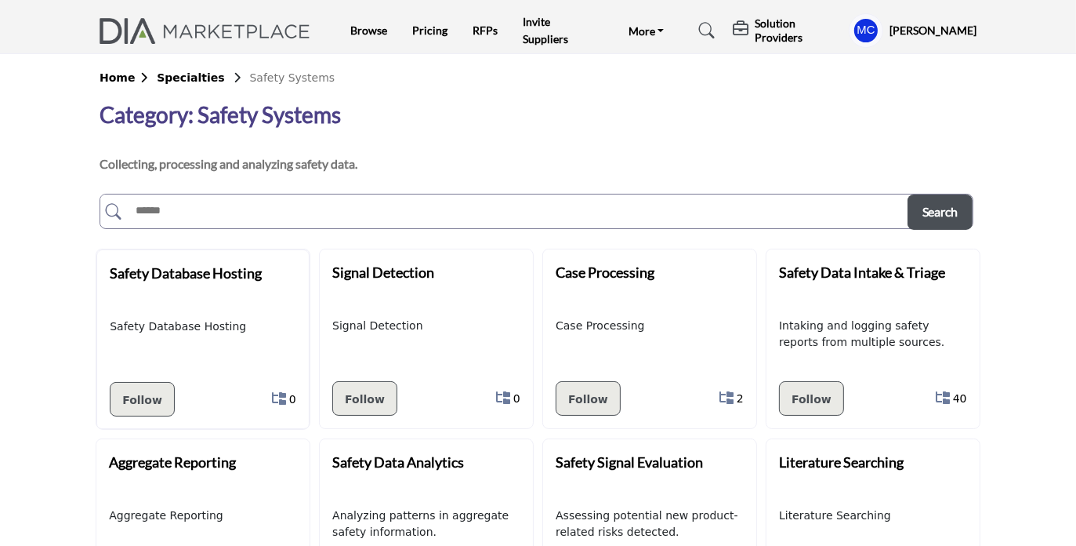
click at [478, 105] on div "Category: Safety Systems" at bounding box center [534, 118] width 869 height 32
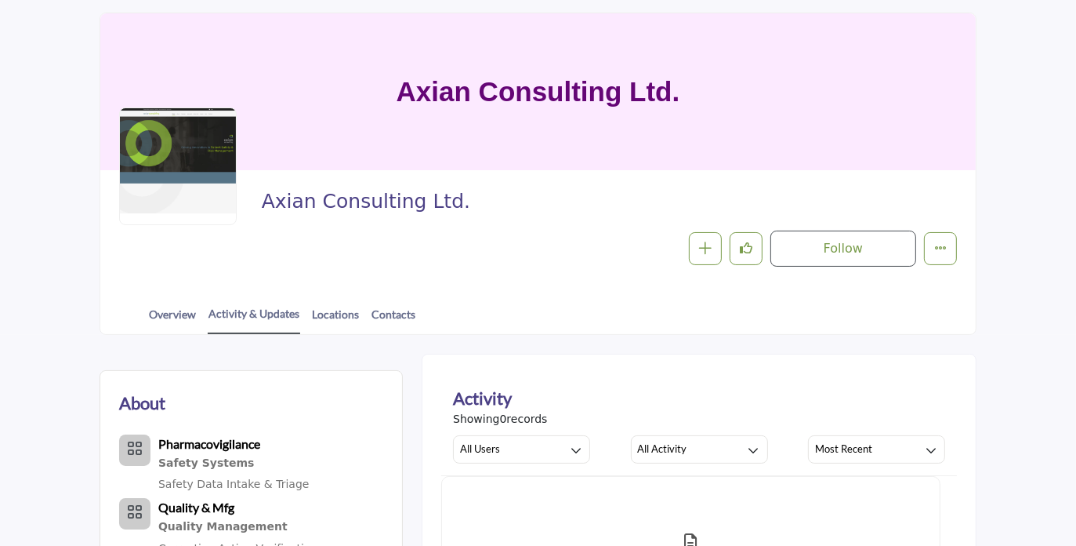
scroll to position [83, 0]
click at [942, 253] on icon "More details" at bounding box center [940, 247] width 13 height 13
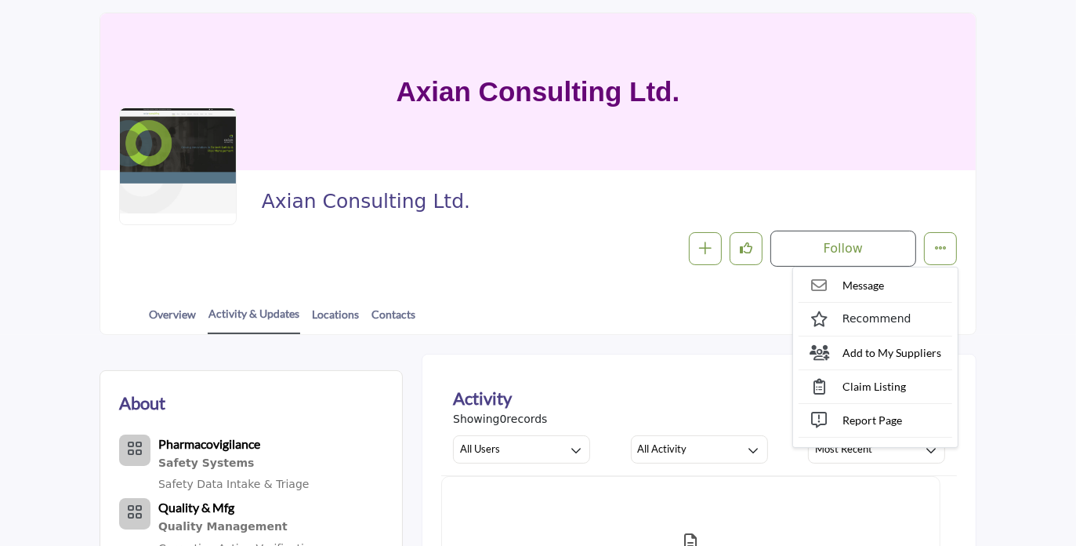
click at [466, 248] on div "Follow Following Message Recommend Add to My Suppliers Claim Listing Report Page" at bounding box center [609, 248] width 695 height 36
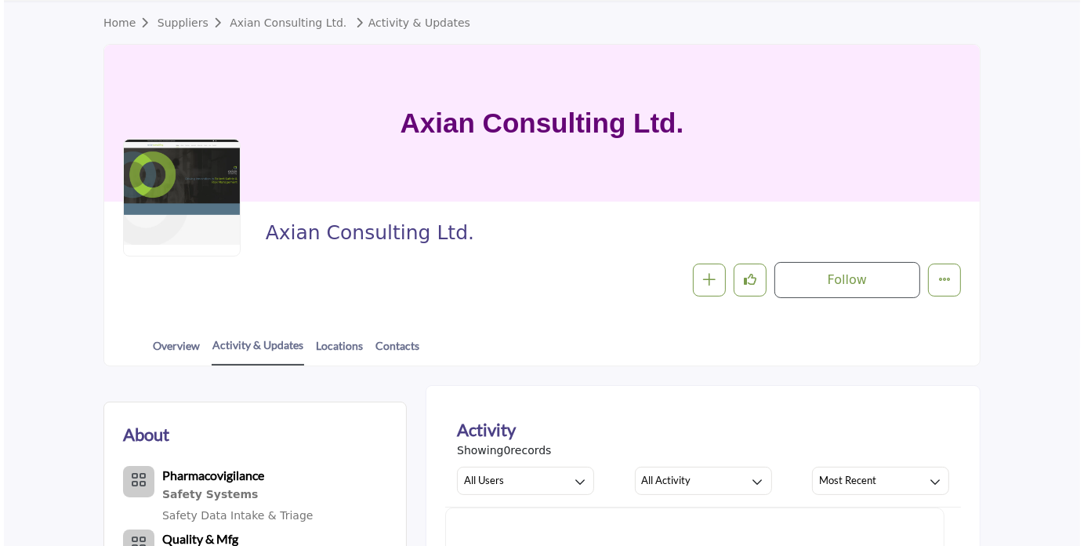
scroll to position [0, 0]
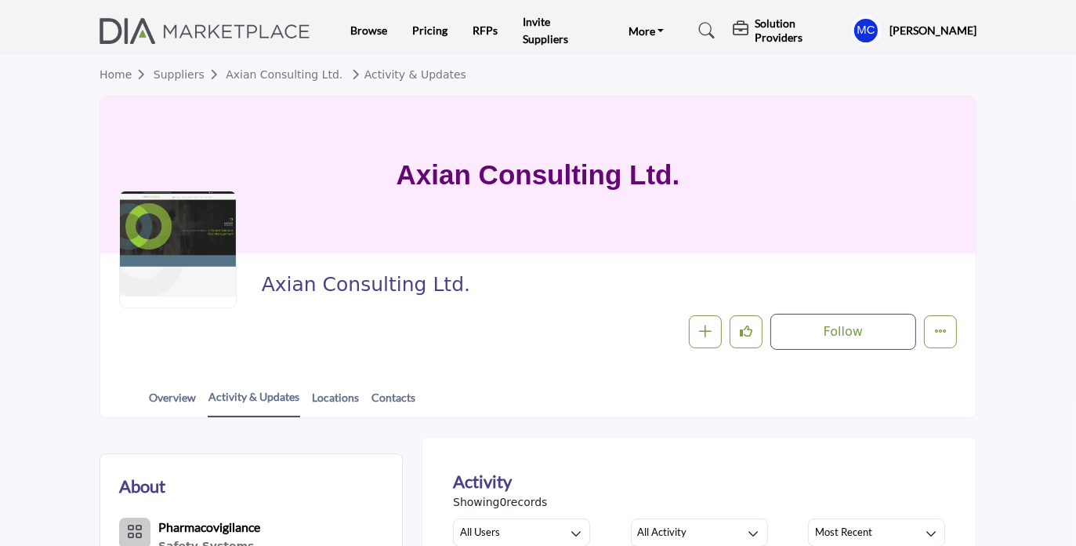
click at [912, 30] on h5 "[PERSON_NAME]" at bounding box center [933, 31] width 87 height 16
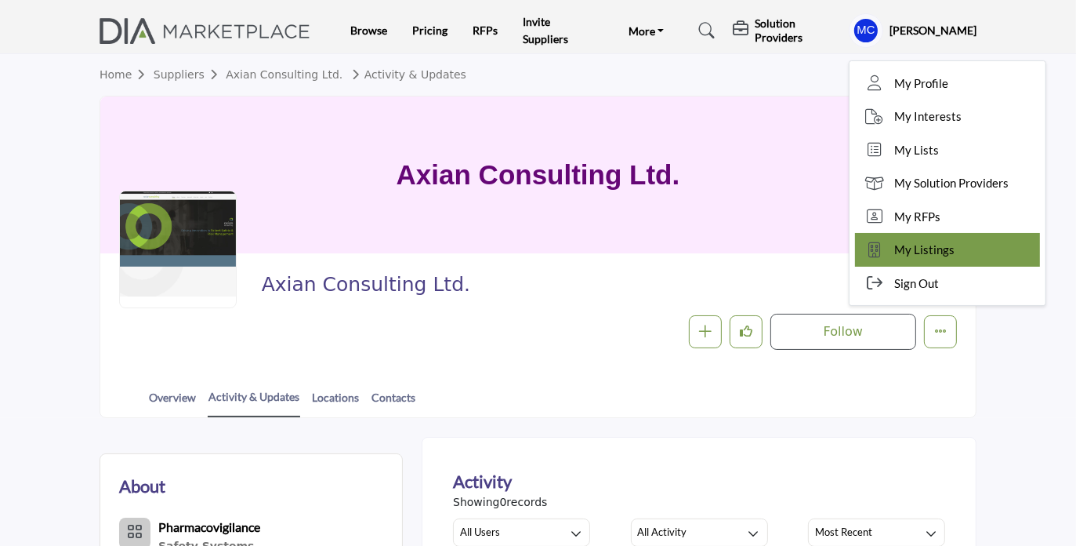
click at [960, 251] on link "My Listings" at bounding box center [947, 250] width 185 height 34
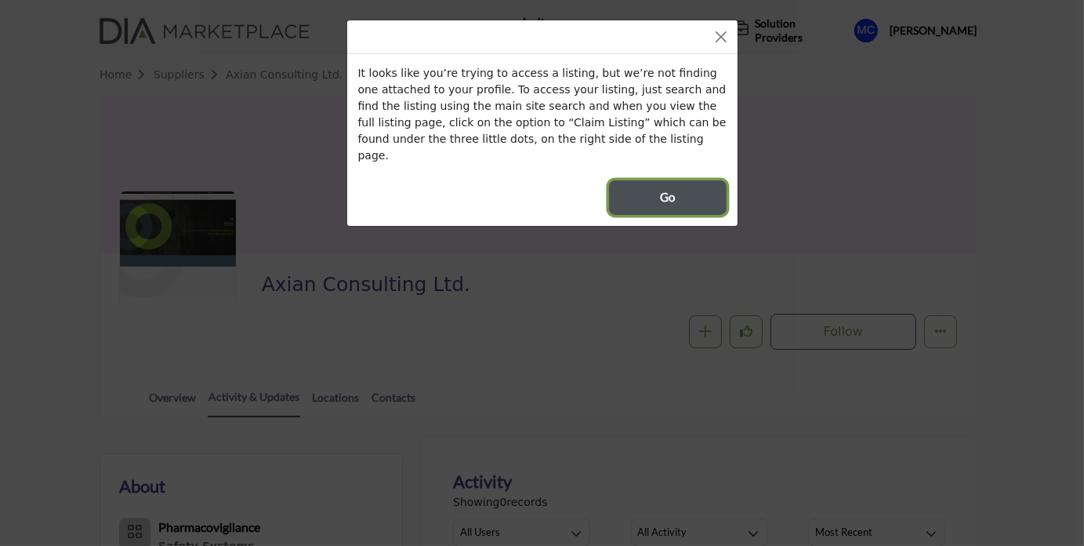
click at [668, 188] on span "Go" at bounding box center [667, 197] width 15 height 18
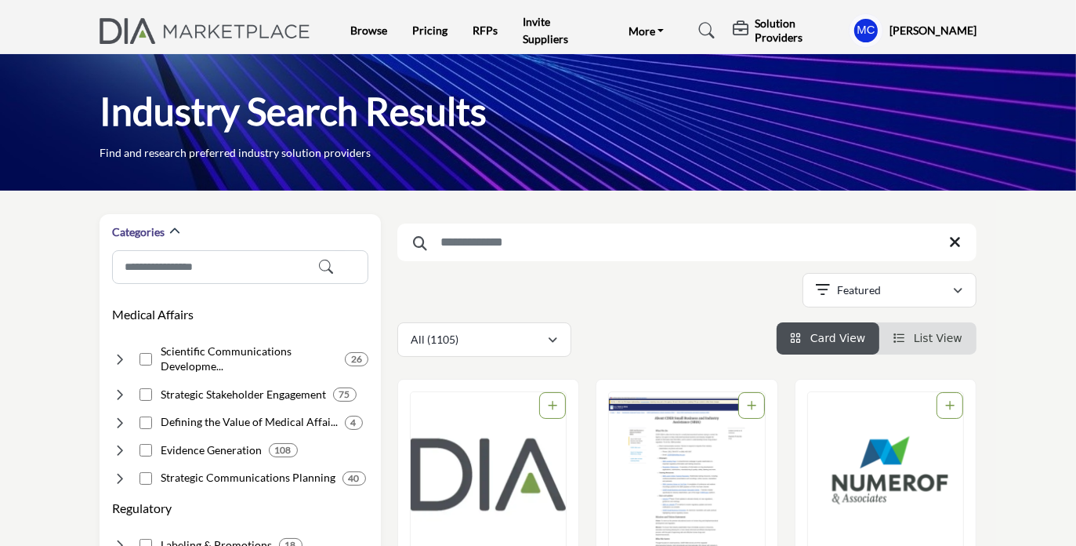
click at [487, 244] on input "Search Keyword" at bounding box center [686, 242] width 579 height 38
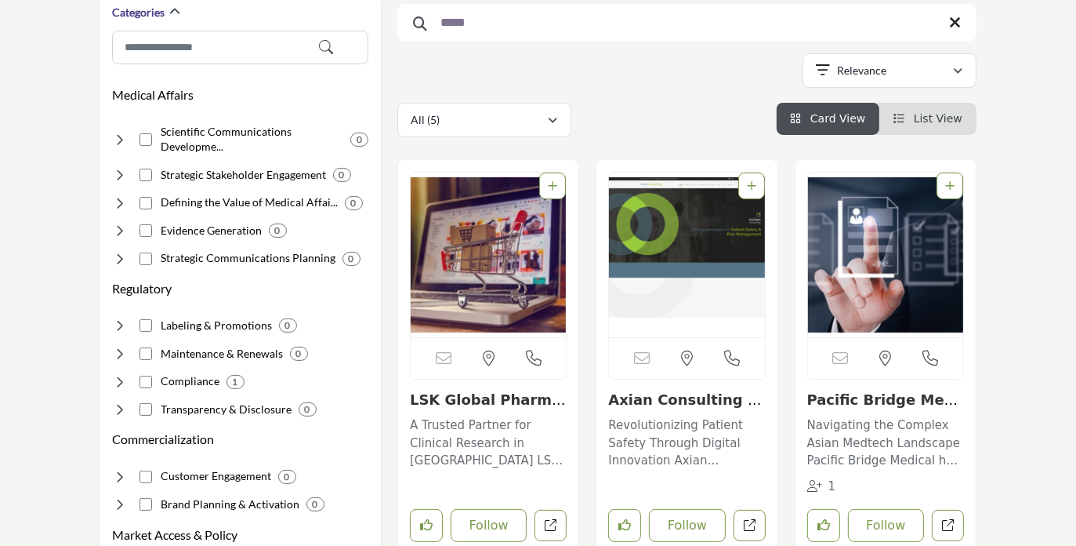
scroll to position [221, 0]
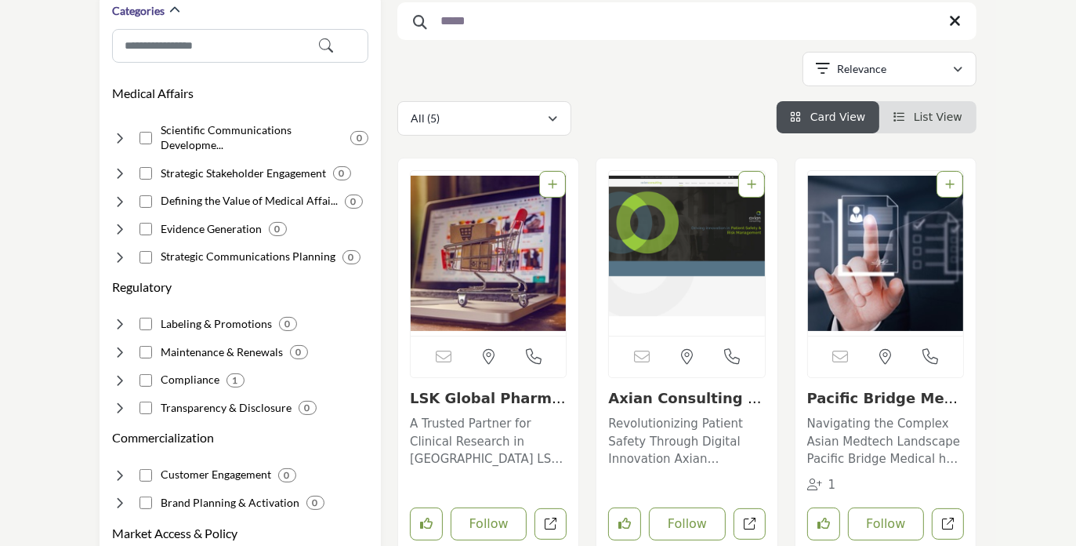
type input "*****"
click at [687, 245] on img "Open Listing in new tab" at bounding box center [686, 253] width 155 height 165
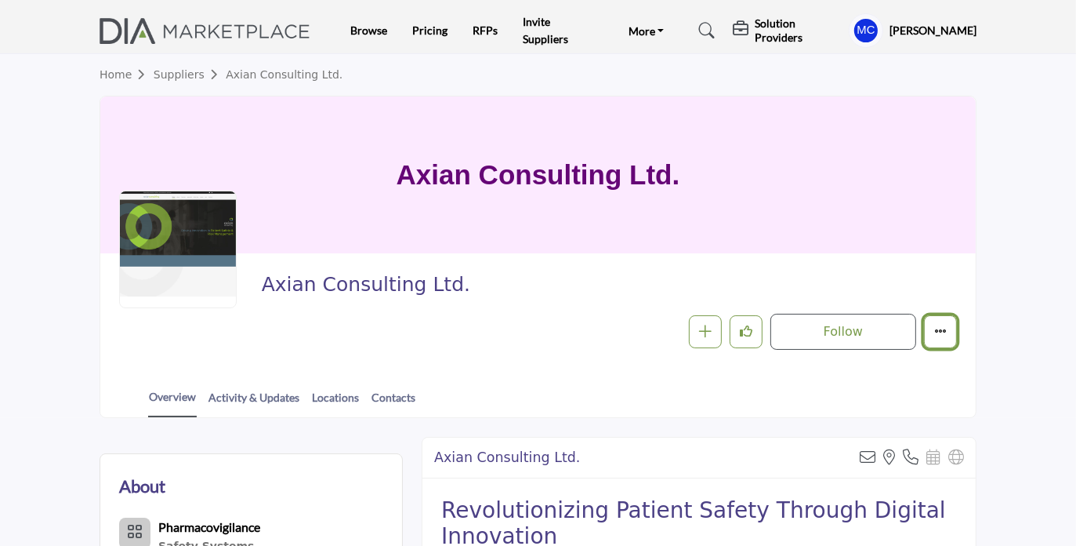
click at [946, 328] on icon "More details" at bounding box center [940, 331] width 13 height 13
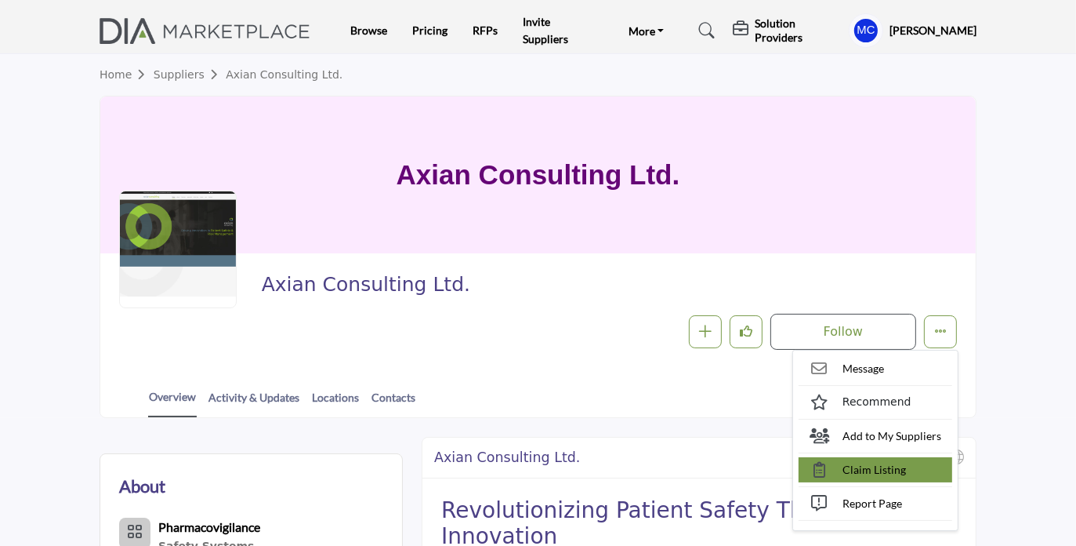
click at [862, 463] on span "Claim Listing" at bounding box center [874, 469] width 63 height 16
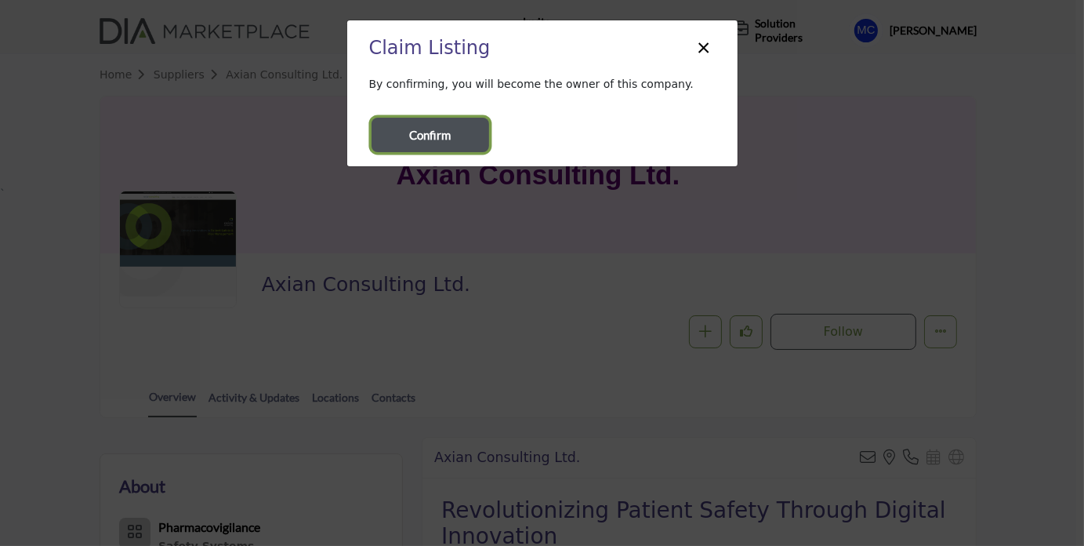
click at [431, 132] on span "Confirm" at bounding box center [431, 135] width 42 height 18
